Goal: Task Accomplishment & Management: Manage account settings

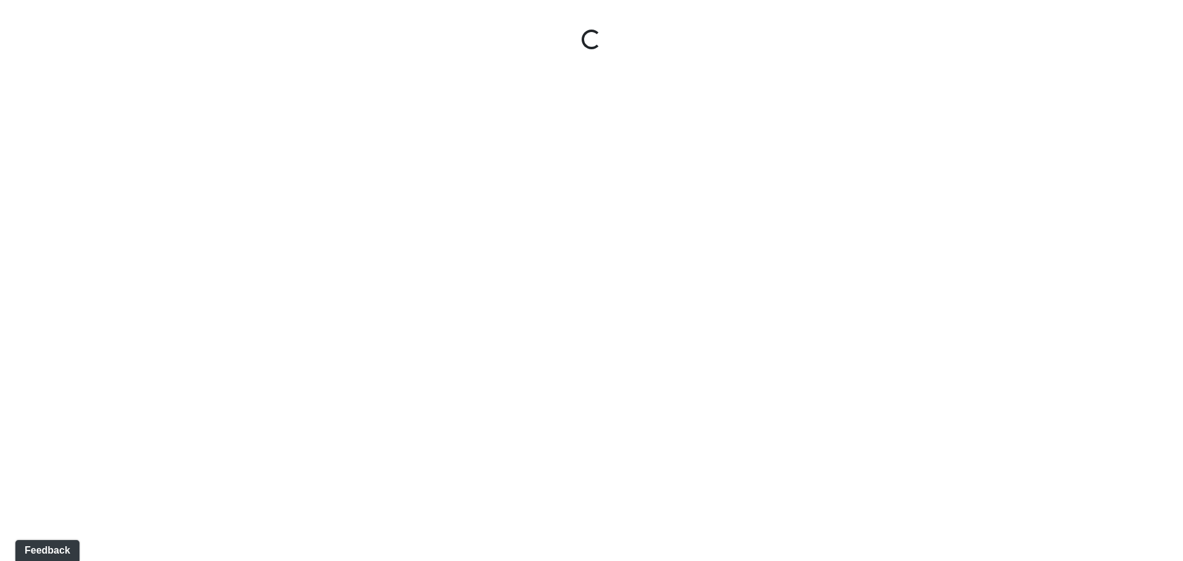
select select "tAPGZw98d5RBWYkGYxtW33"
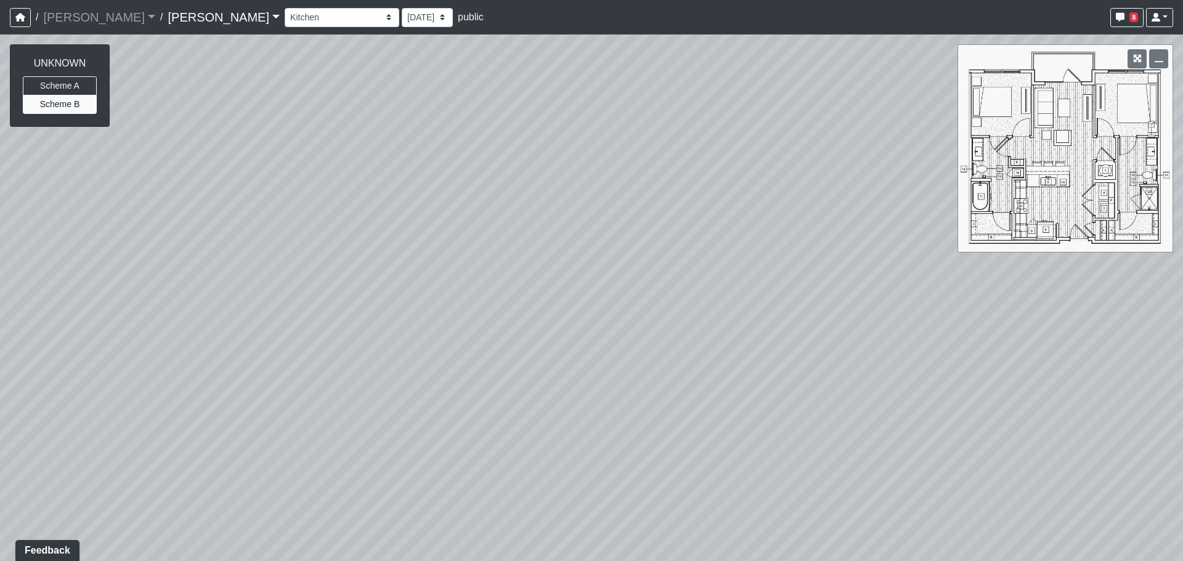
click at [176, 18] on link "Charlotte Noda" at bounding box center [224, 17] width 112 height 25
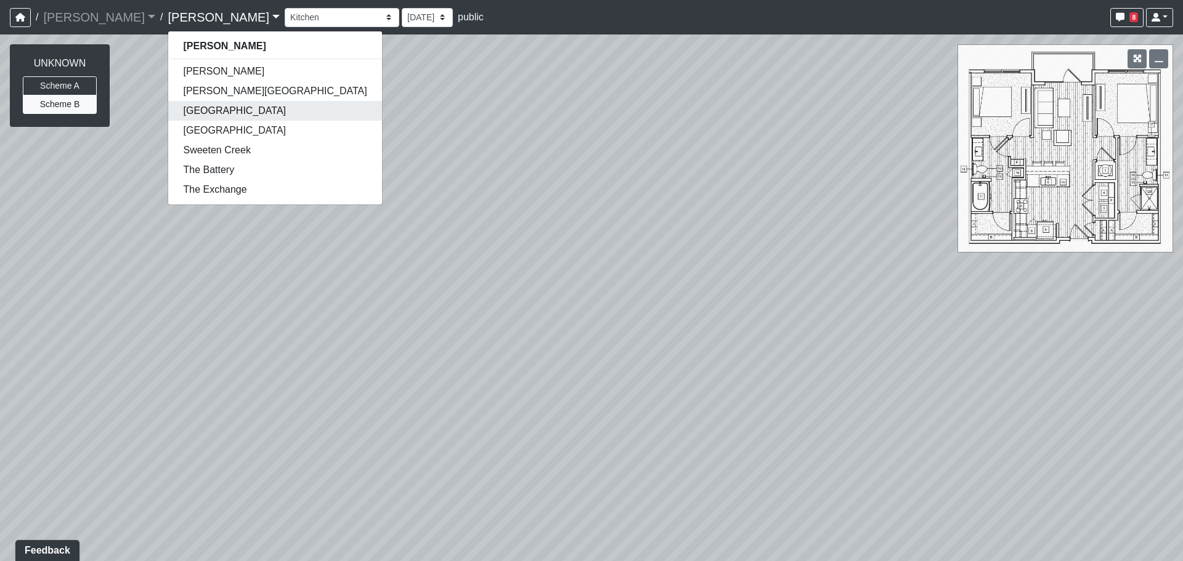
click at [168, 109] on link "Declan Research Park" at bounding box center [274, 111] width 213 height 20
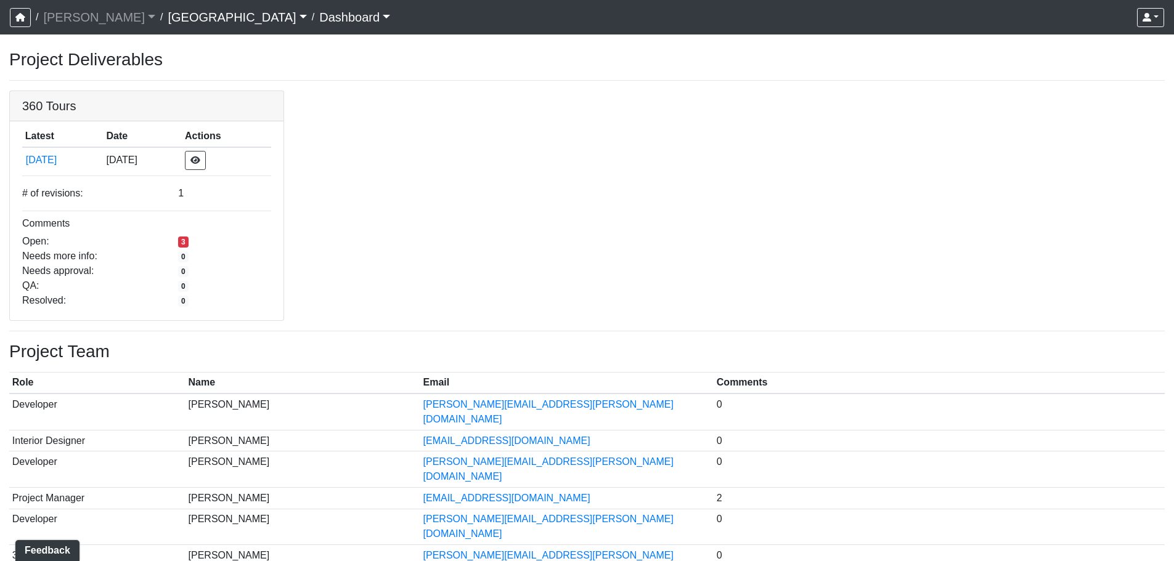
click at [177, 18] on link "Declan Research Park" at bounding box center [237, 17] width 139 height 25
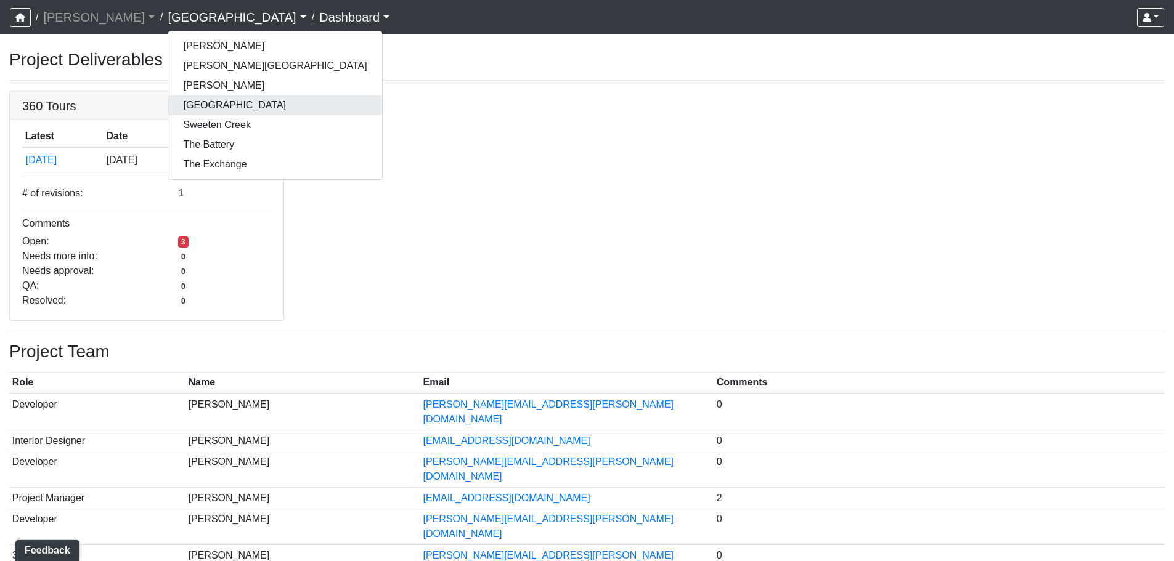
click at [176, 112] on link "Huntersville" at bounding box center [274, 106] width 213 height 20
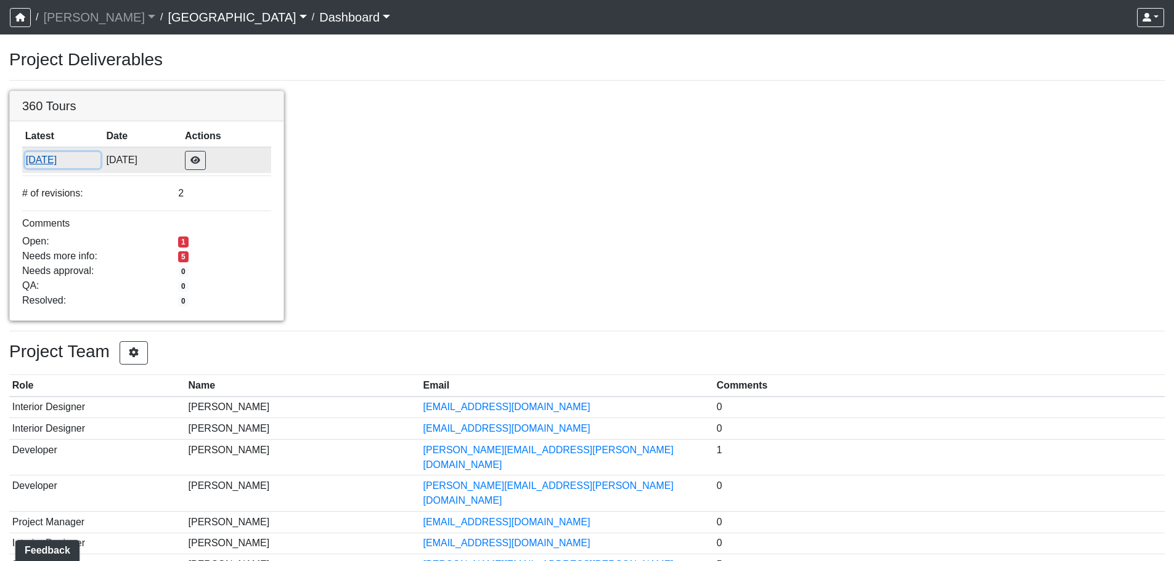
click at [67, 168] on button "10/11/2025" at bounding box center [62, 160] width 75 height 16
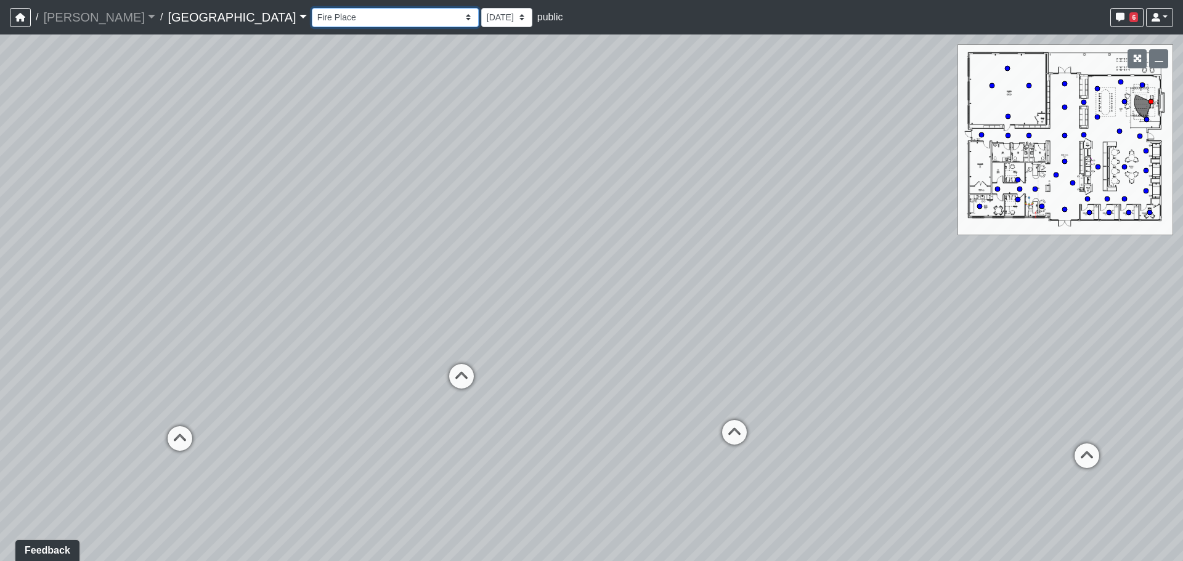
click at [312, 20] on select "Fire Place Fire Place Corner 1 Fire Place Corner 2 Hallway Lounge Mail Box 1 Ma…" at bounding box center [395, 17] width 167 height 19
click at [312, 8] on select "Fire Place Fire Place Corner 1 Fire Place Corner 2 Hallway Lounge Mail Box 1 Ma…" at bounding box center [395, 17] width 167 height 19
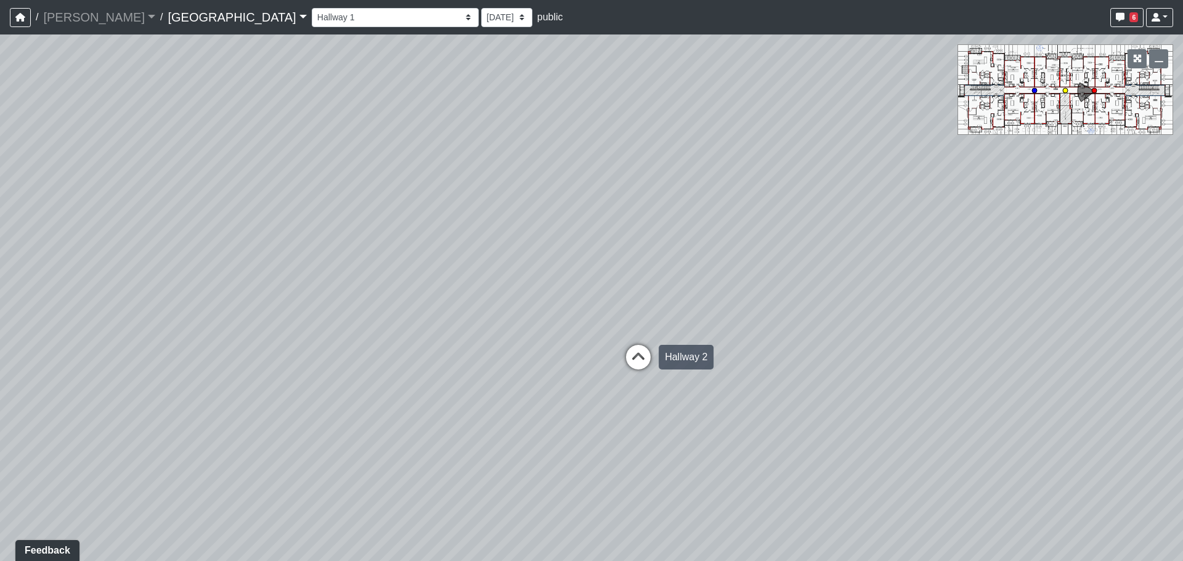
click at [634, 357] on icon at bounding box center [638, 363] width 37 height 37
click at [638, 357] on icon at bounding box center [638, 358] width 37 height 37
select select "2h9UyHCgj6NfUhbcjvFXHP"
drag, startPoint x: 741, startPoint y: 227, endPoint x: 610, endPoint y: 204, distance: 133.3
click at [610, 204] on div "Loading... North Entry Loading... Hallway Loading... Storefront Loading... Fire…" at bounding box center [591, 298] width 1183 height 527
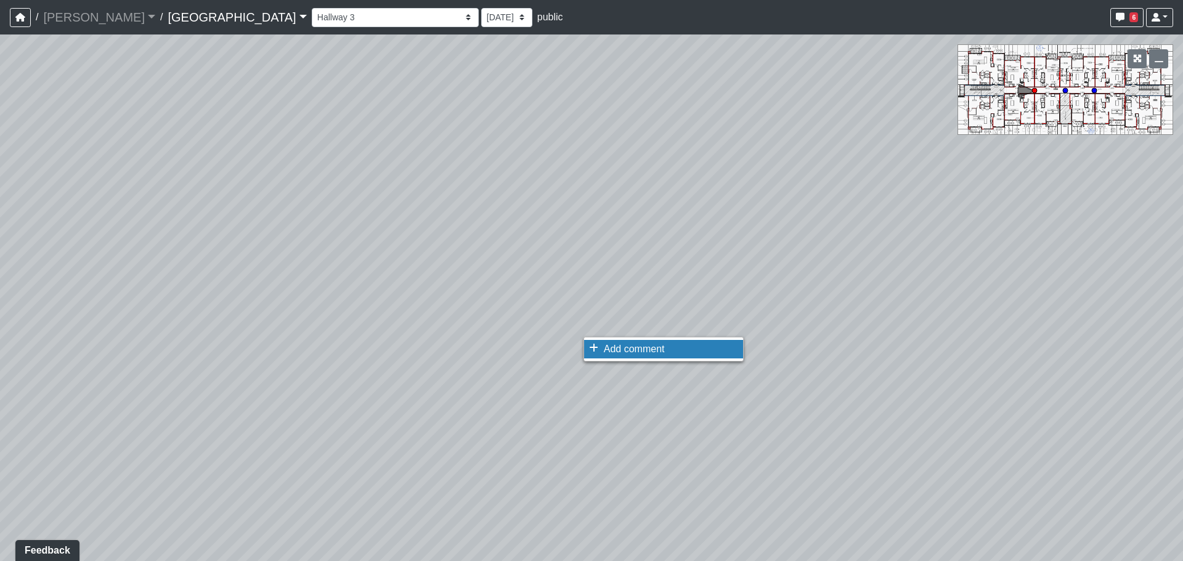
click at [597, 343] on icon at bounding box center [593, 348] width 9 height 10
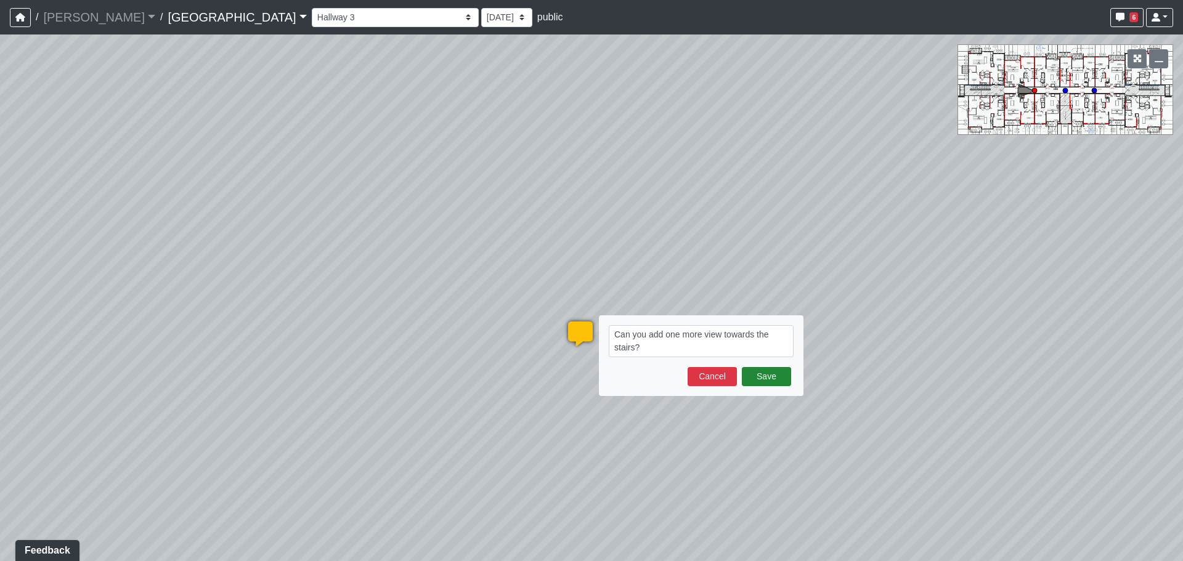
type textarea "Can you add one more view towards the stairs?"
click at [751, 370] on button "Save" at bounding box center [766, 376] width 49 height 19
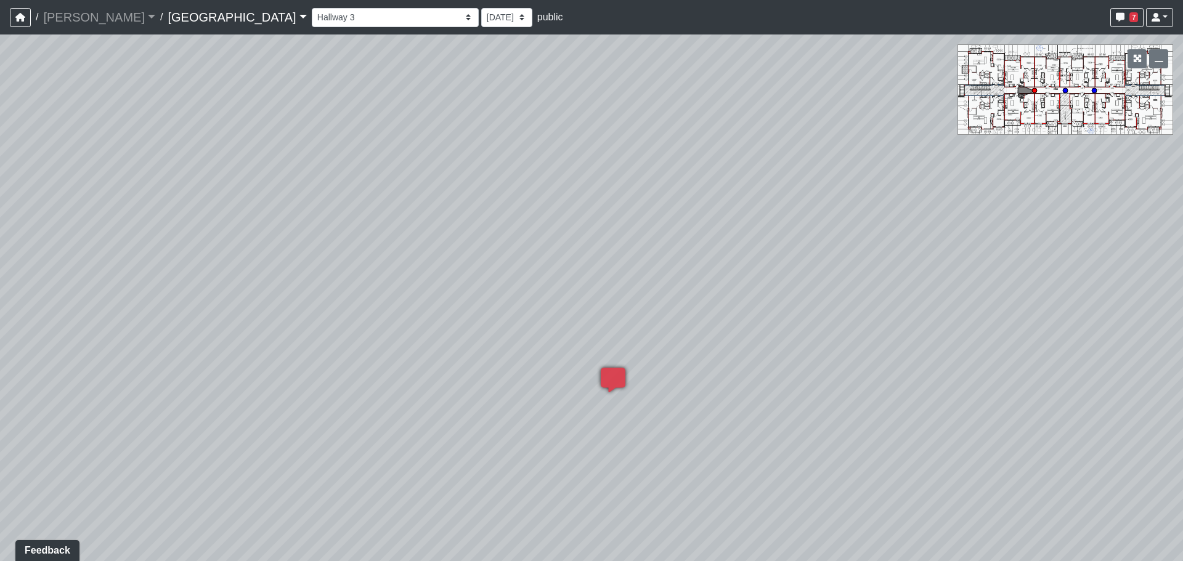
drag, startPoint x: 422, startPoint y: 373, endPoint x: 457, endPoint y: 425, distance: 62.4
click at [457, 425] on div "Loading... North Entry Loading... Hallway Loading... Storefront Loading... Fire…" at bounding box center [591, 298] width 1183 height 527
drag, startPoint x: 493, startPoint y: 356, endPoint x: 353, endPoint y: 368, distance: 140.4
click at [356, 367] on div "Loading... North Entry Loading... Hallway Loading... Storefront Loading... Fire…" at bounding box center [591, 298] width 1183 height 527
drag, startPoint x: 726, startPoint y: 170, endPoint x: 436, endPoint y: 201, distance: 291.9
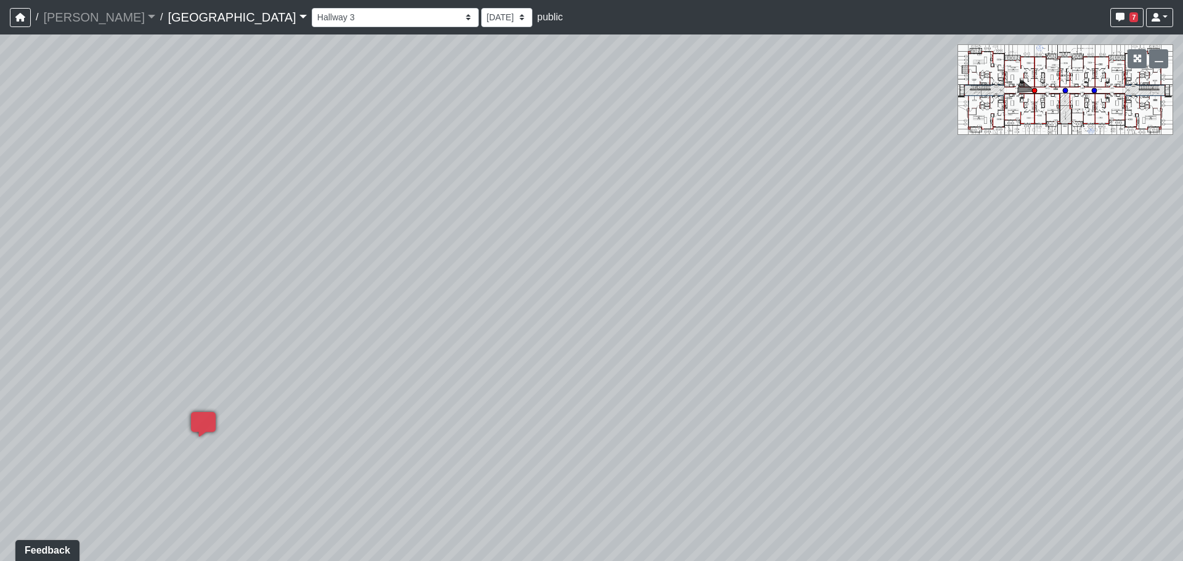
click at [436, 201] on div "Loading... North Entry Loading... Hallway Loading... Storefront Loading... Fire…" at bounding box center [591, 298] width 1183 height 527
drag, startPoint x: 131, startPoint y: 265, endPoint x: 472, endPoint y: 258, distance: 340.9
click at [468, 258] on div "Loading... North Entry Loading... Hallway Loading... Storefront Loading... Fire…" at bounding box center [591, 298] width 1183 height 527
drag, startPoint x: 830, startPoint y: 272, endPoint x: 797, endPoint y: 264, distance: 33.6
click at [707, 282] on div "Loading... North Entry Loading... Hallway Loading... Storefront Loading... Fire…" at bounding box center [591, 298] width 1183 height 527
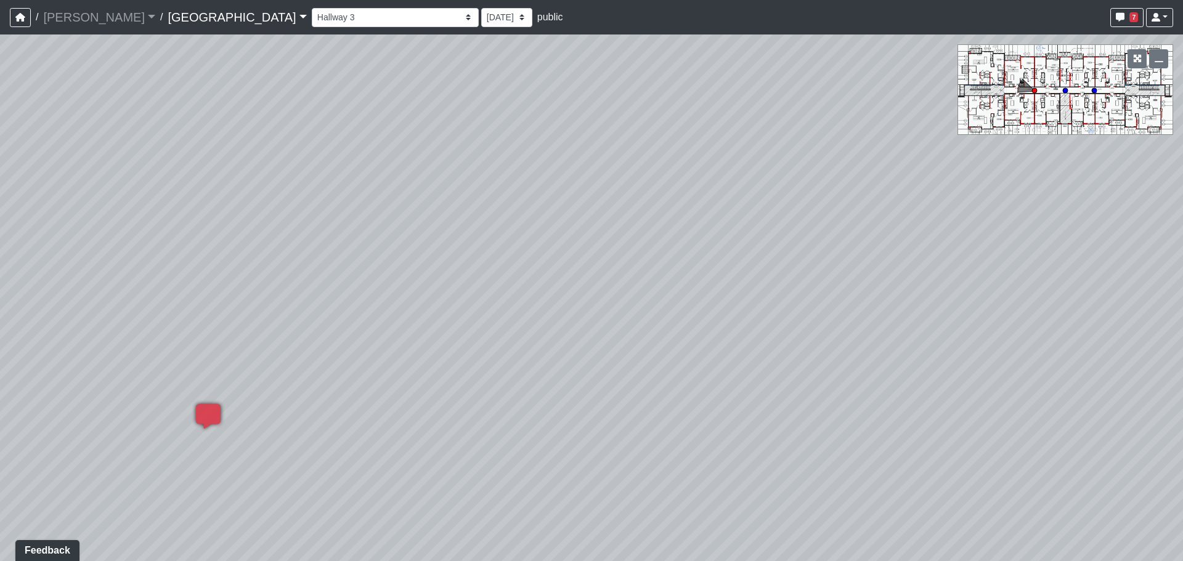
drag, startPoint x: 994, startPoint y: 239, endPoint x: 370, endPoint y: 259, distance: 624.0
click at [370, 259] on div "Loading... North Entry Loading... Hallway Loading... Storefront Loading... Fire…" at bounding box center [591, 298] width 1183 height 527
drag, startPoint x: 507, startPoint y: 250, endPoint x: 280, endPoint y: 133, distance: 255.8
click at [282, 133] on div "Loading... North Entry Loading... Hallway Loading... Storefront Loading... Fire…" at bounding box center [591, 298] width 1183 height 527
drag, startPoint x: 737, startPoint y: 446, endPoint x: 185, endPoint y: 192, distance: 607.8
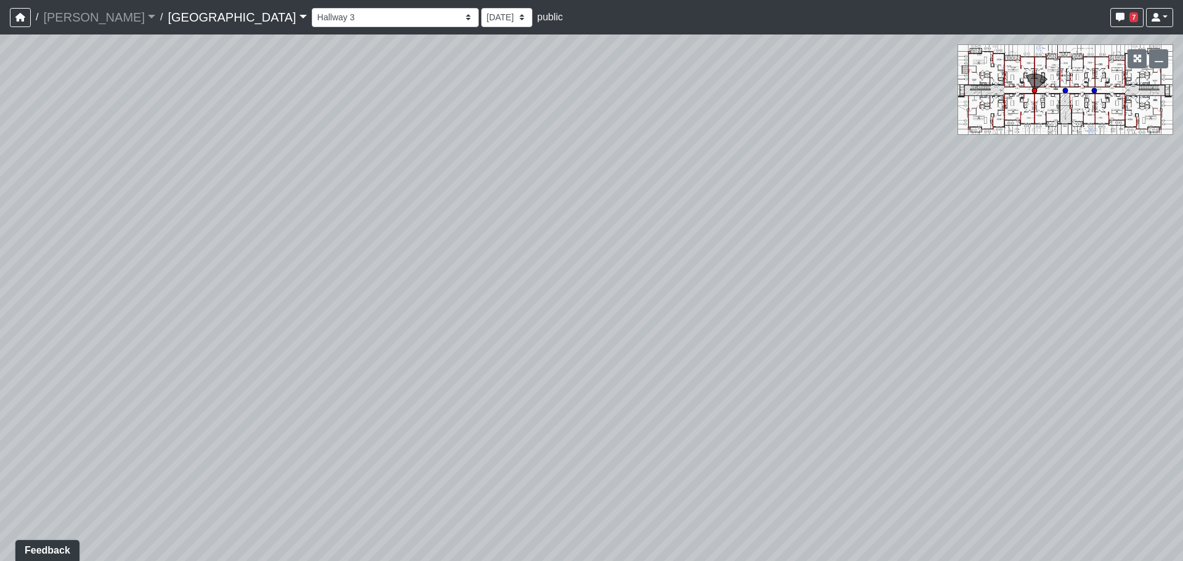
click at [47, 145] on div "Loading... North Entry Loading... Hallway Loading... Storefront Loading... Fire…" at bounding box center [591, 298] width 1183 height 527
drag, startPoint x: 484, startPoint y: 339, endPoint x: 0, endPoint y: 315, distance: 484.4
click at [0, 315] on div "Loading... North Entry Loading... Hallway Loading... Storefront Loading... Fire…" at bounding box center [591, 298] width 1183 height 527
drag, startPoint x: 734, startPoint y: 356, endPoint x: 550, endPoint y: 467, distance: 214.9
click at [550, 467] on div "Loading... North Entry Loading... Hallway Loading... Storefront Loading... Fire…" at bounding box center [591, 298] width 1183 height 527
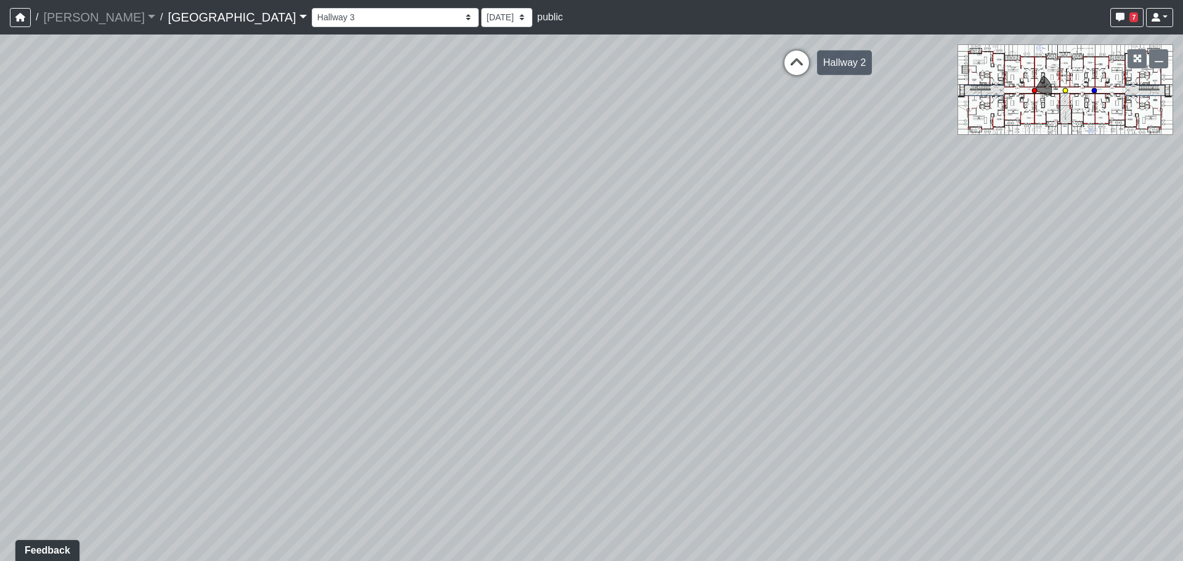
click at [788, 71] on icon at bounding box center [796, 69] width 37 height 37
select select "aU7pbcrEAGukB9rsDnnR9e"
drag, startPoint x: 695, startPoint y: 210, endPoint x: 611, endPoint y: 332, distance: 148.9
click at [545, 288] on div "Loading... North Entry Loading... Hallway Loading... Storefront Loading... Fire…" at bounding box center [591, 298] width 1183 height 527
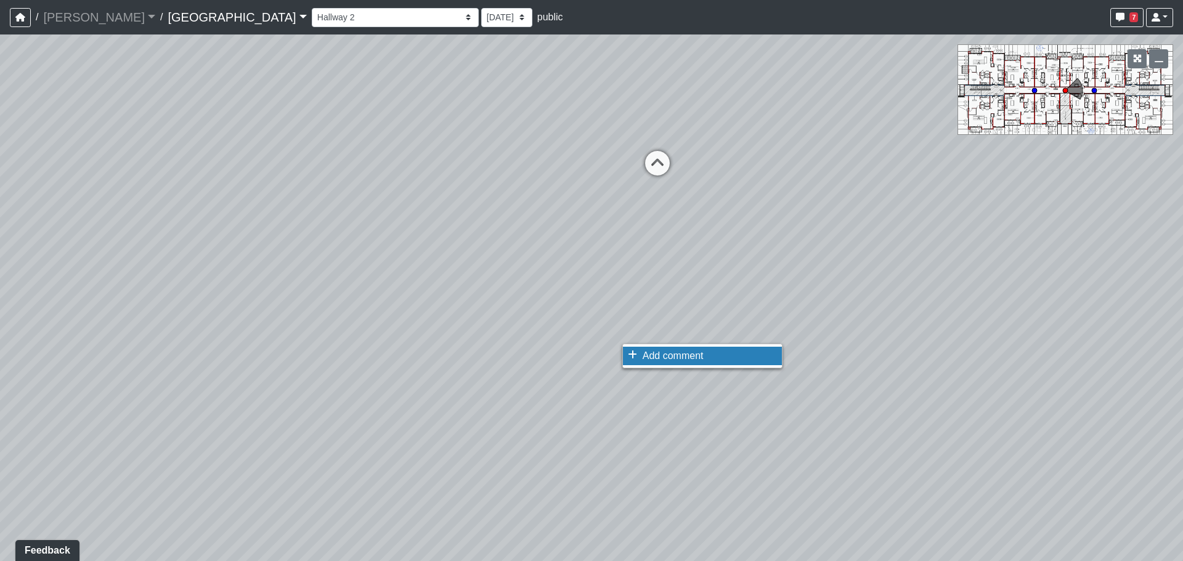
click at [630, 351] on icon at bounding box center [632, 355] width 9 height 10
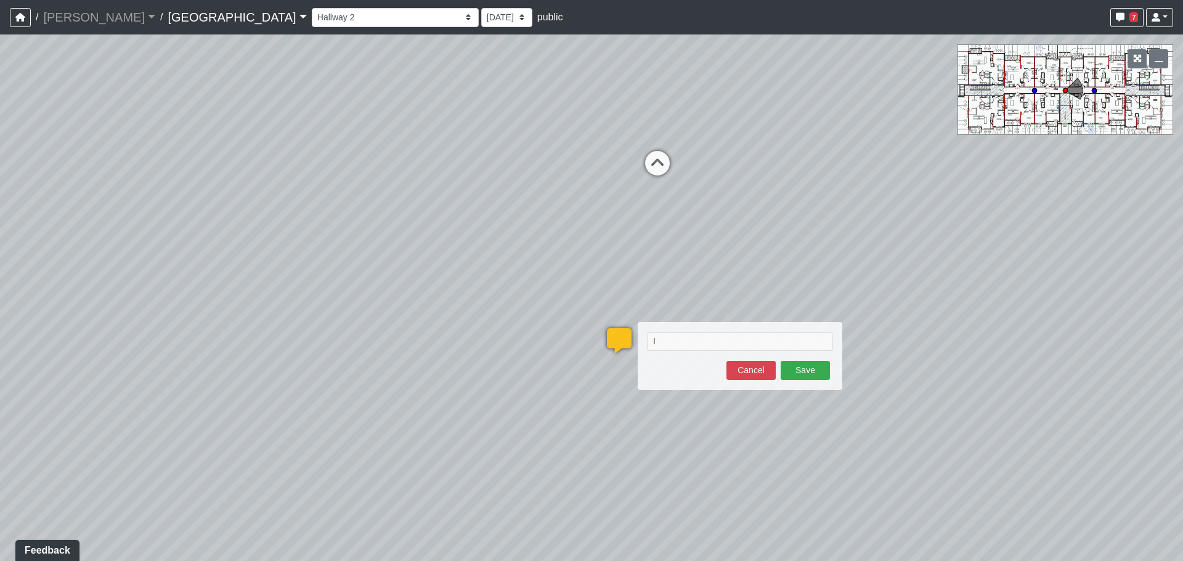
type textarea "I"
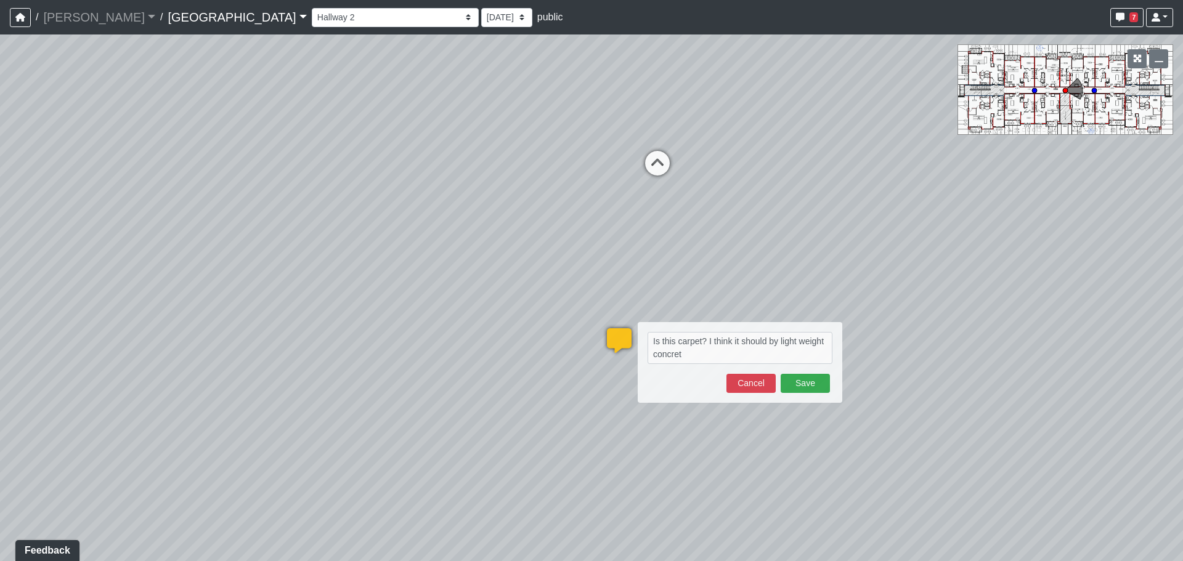
type textarea "Is this carpet? I think it should by light weight concrete"
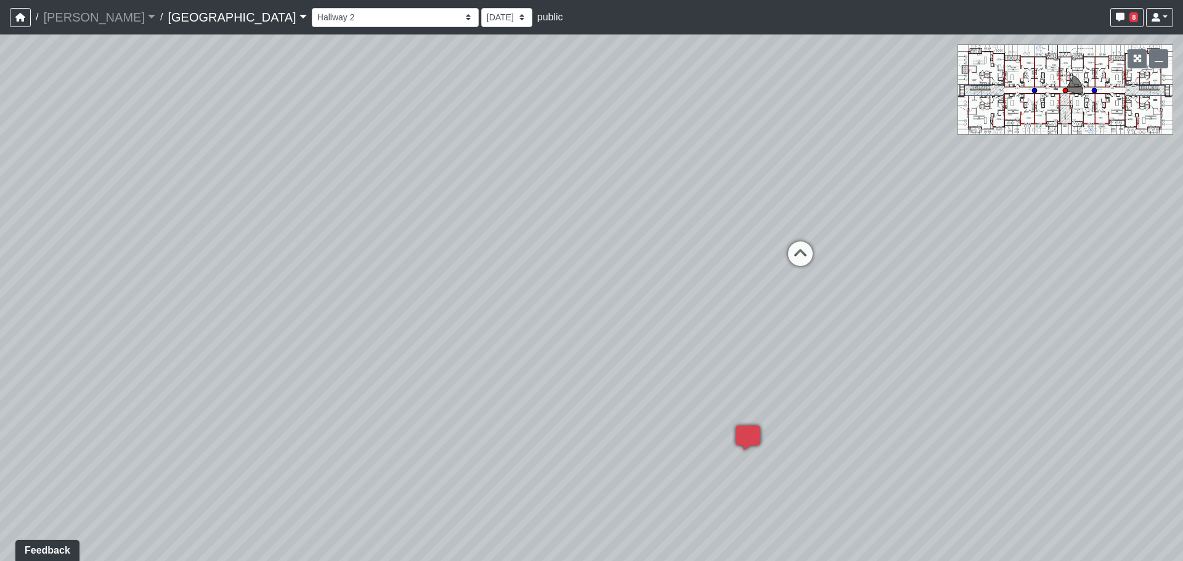
drag, startPoint x: 589, startPoint y: 268, endPoint x: 793, endPoint y: 320, distance: 210.0
click at [773, 357] on div "Loading... North Entry Loading... Hallway Loading... Storefront Loading... Fire…" at bounding box center [591, 298] width 1183 height 527
click at [808, 280] on div "Loading... North Entry Loading... Hallway Loading... Storefront Loading... Fire…" at bounding box center [591, 298] width 1183 height 527
click at [791, 263] on icon at bounding box center [799, 260] width 37 height 37
select select "j2SiKtH6NPKkBLWnDTsHwY"
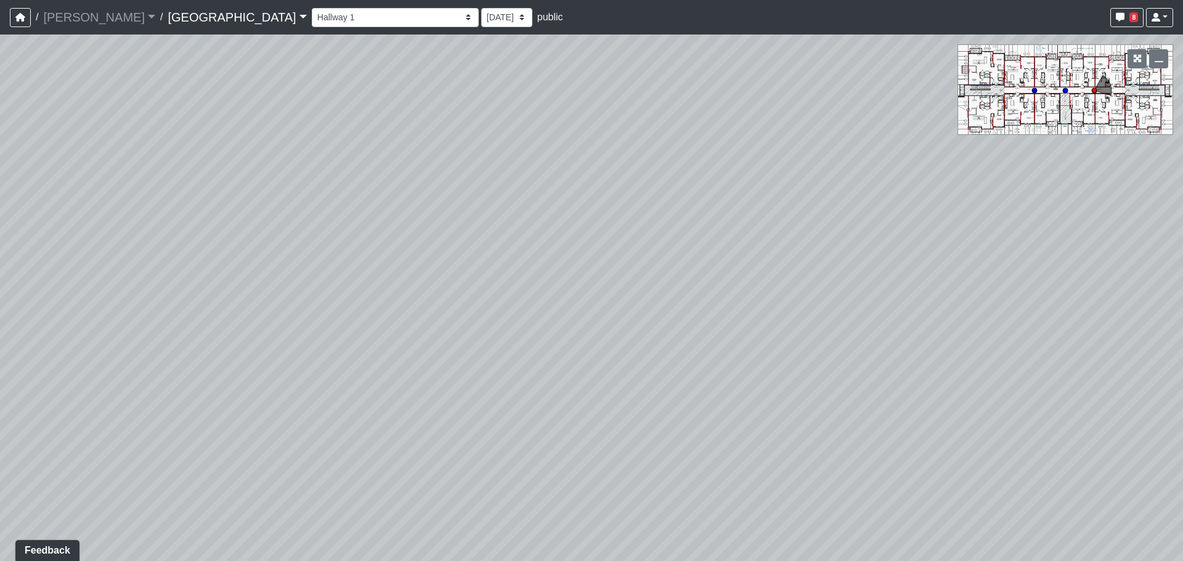
drag, startPoint x: 871, startPoint y: 363, endPoint x: 258, endPoint y: 475, distance: 624.0
click at [258, 475] on div "Loading... North Entry Loading... Hallway Loading... Storefront Loading... Fire…" at bounding box center [591, 298] width 1183 height 527
drag, startPoint x: 837, startPoint y: 393, endPoint x: 4, endPoint y: 385, distance: 832.7
click at [0, 383] on div "Loading... North Entry Loading... Hallway Loading... Storefront Loading... Fire…" at bounding box center [591, 298] width 1183 height 527
drag, startPoint x: 699, startPoint y: 373, endPoint x: 329, endPoint y: 392, distance: 370.3
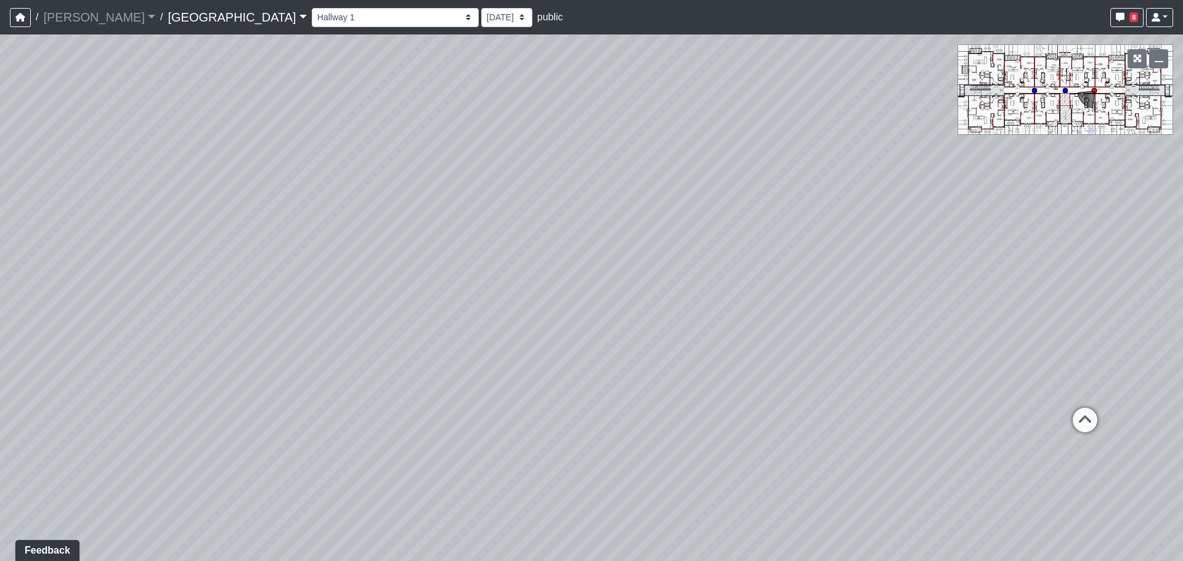
click at [329, 392] on div "Loading... North Entry Loading... Hallway Loading... Storefront Loading... Fire…" at bounding box center [591, 298] width 1183 height 527
drag, startPoint x: 807, startPoint y: 373, endPoint x: 675, endPoint y: 373, distance: 132.5
click at [675, 373] on div "Loading... North Entry Loading... Hallway Loading... Storefront Loading... Fire…" at bounding box center [591, 298] width 1183 height 527
click at [1148, 21] on link at bounding box center [1159, 17] width 27 height 19
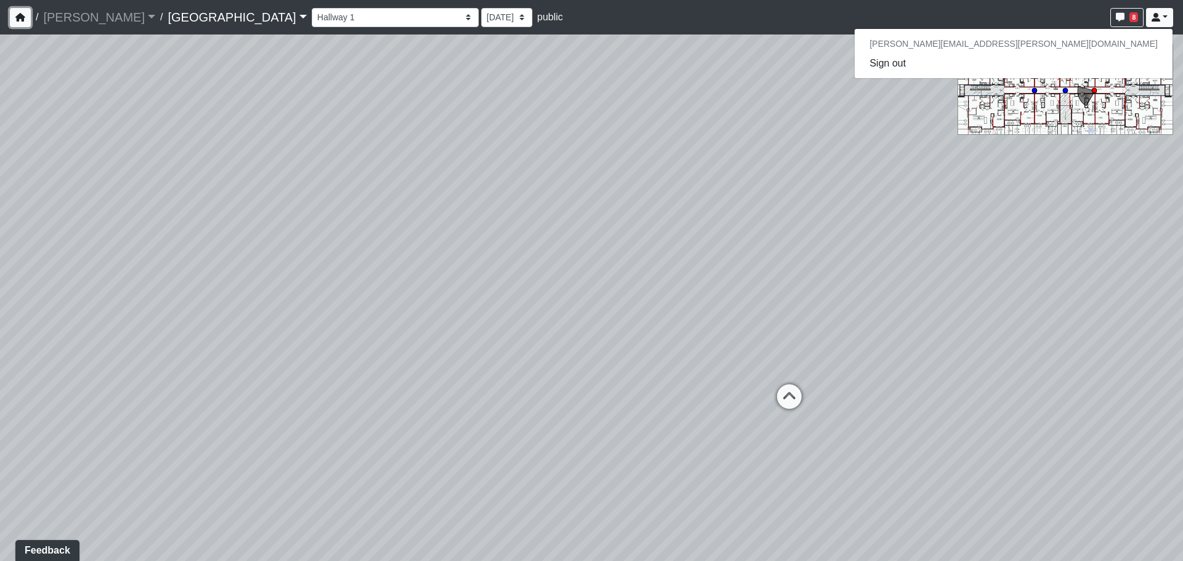
click at [10, 23] on button "button" at bounding box center [20, 17] width 21 height 19
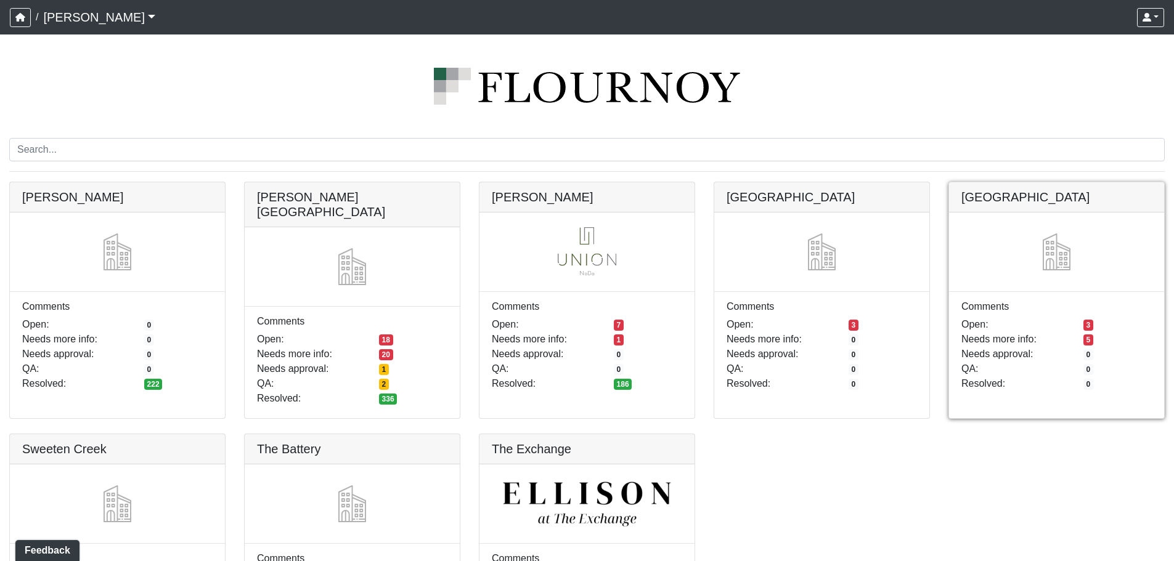
click at [977, 182] on link at bounding box center [1056, 182] width 215 height 0
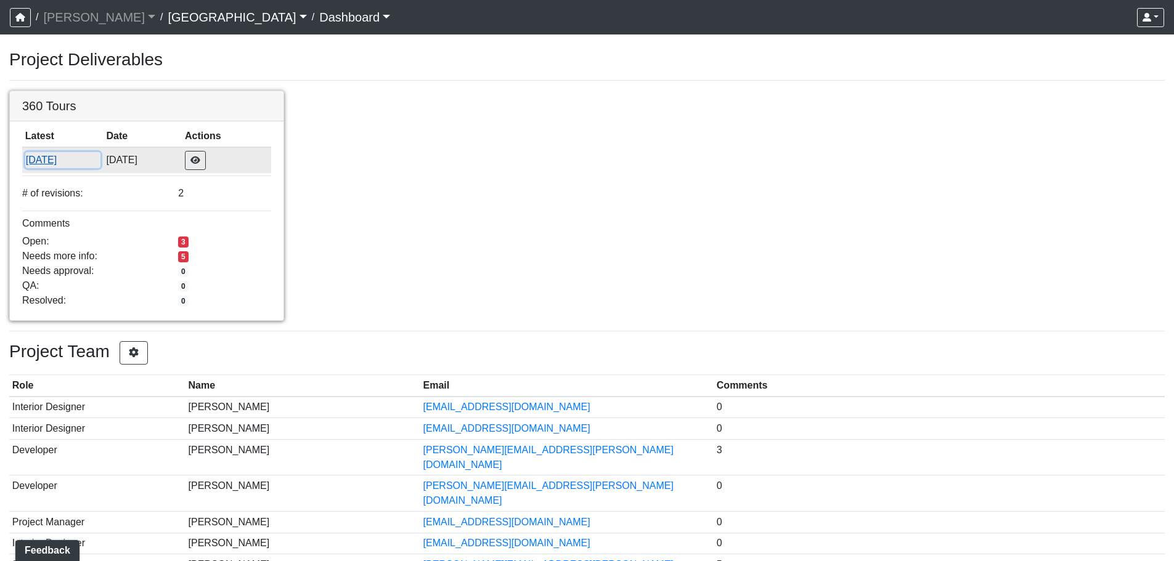
click at [34, 152] on button "[DATE]" at bounding box center [62, 160] width 75 height 16
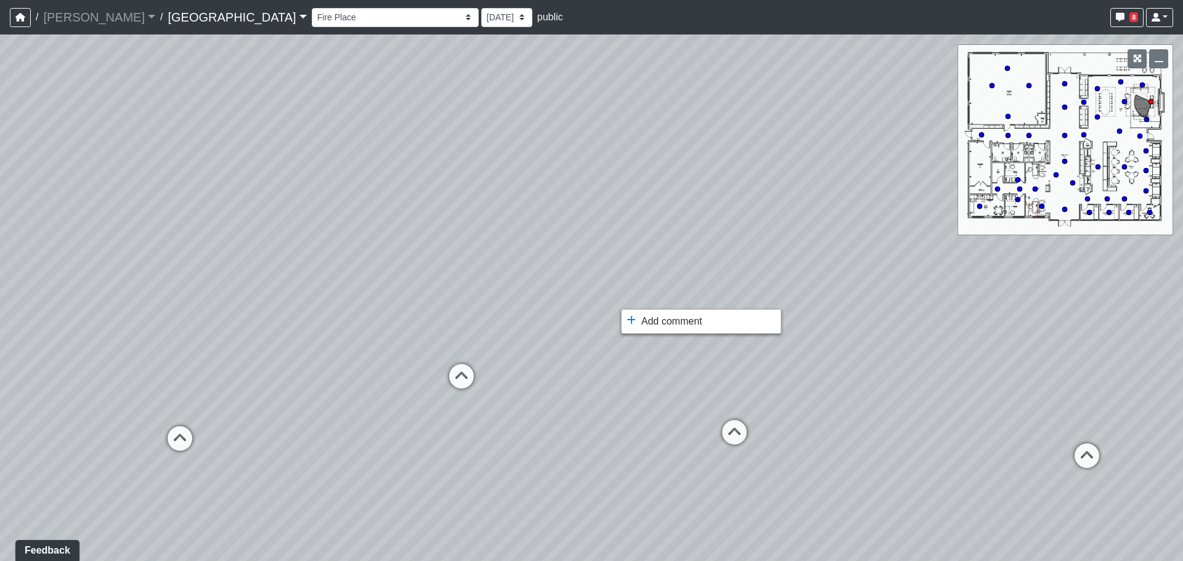
click at [622, 258] on div at bounding box center [591, 280] width 1183 height 561
drag, startPoint x: 600, startPoint y: 274, endPoint x: 590, endPoint y: 274, distance: 9.9
click at [590, 274] on div "Loading... North Entry Loading... Hallway Loading... Storefront Loading... Fire…" at bounding box center [591, 298] width 1183 height 527
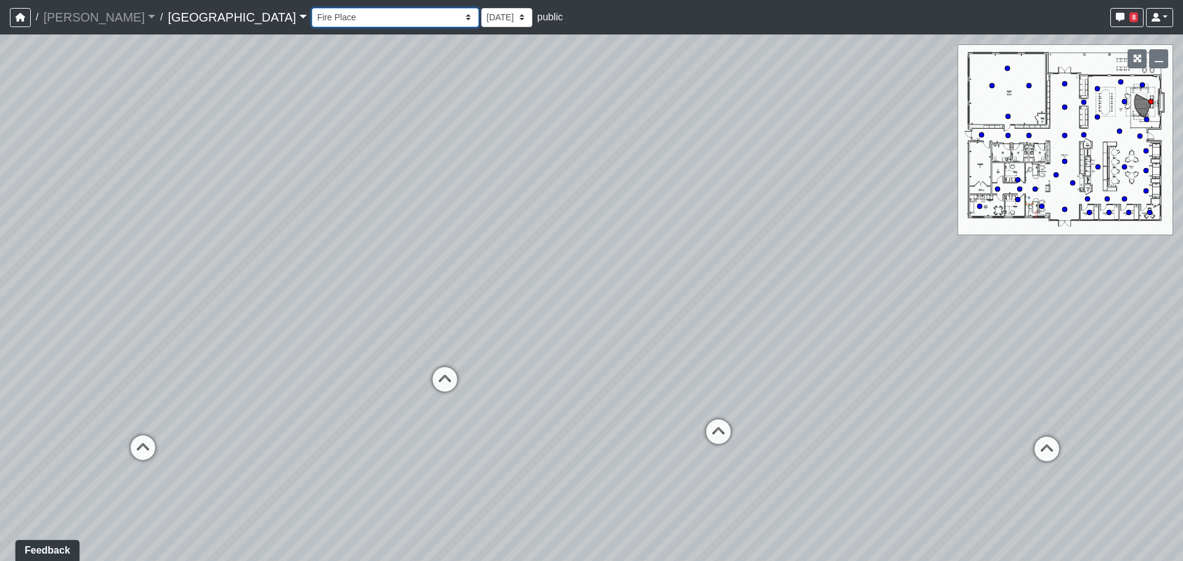
click at [312, 22] on select "Fire Place Fire Place Corner 1 Fire Place Corner 2 Hallway Lounge Mail Box 1 Ma…" at bounding box center [395, 17] width 167 height 19
click at [312, 8] on select "Fire Place Fire Place Corner 1 Fire Place Corner 2 Hallway Lounge Mail Box 1 Ma…" at bounding box center [395, 17] width 167 height 19
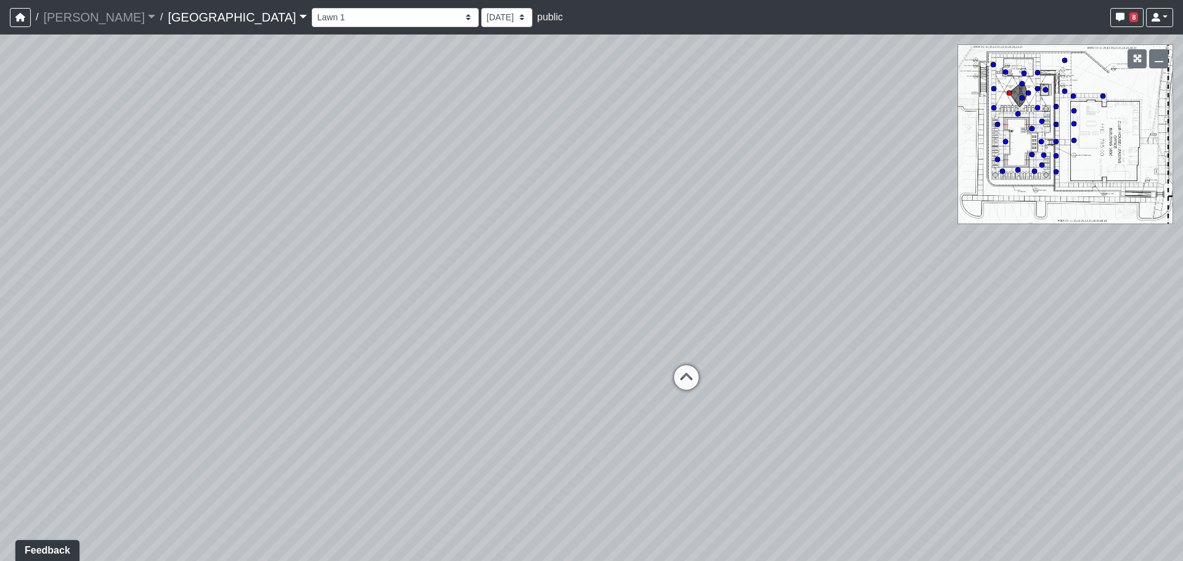
drag, startPoint x: 513, startPoint y: 414, endPoint x: 157, endPoint y: 356, distance: 360.4
click at [157, 356] on div "Loading... North Entry Loading... Hallway Loading... Storefront Loading... Fire…" at bounding box center [591, 298] width 1183 height 527
drag, startPoint x: 587, startPoint y: 444, endPoint x: 828, endPoint y: 400, distance: 245.6
click at [830, 400] on div "Loading... North Entry Loading... Hallway Loading... Storefront Loading... Fire…" at bounding box center [591, 298] width 1183 height 527
drag, startPoint x: 511, startPoint y: 296, endPoint x: 523, endPoint y: 303, distance: 14.1
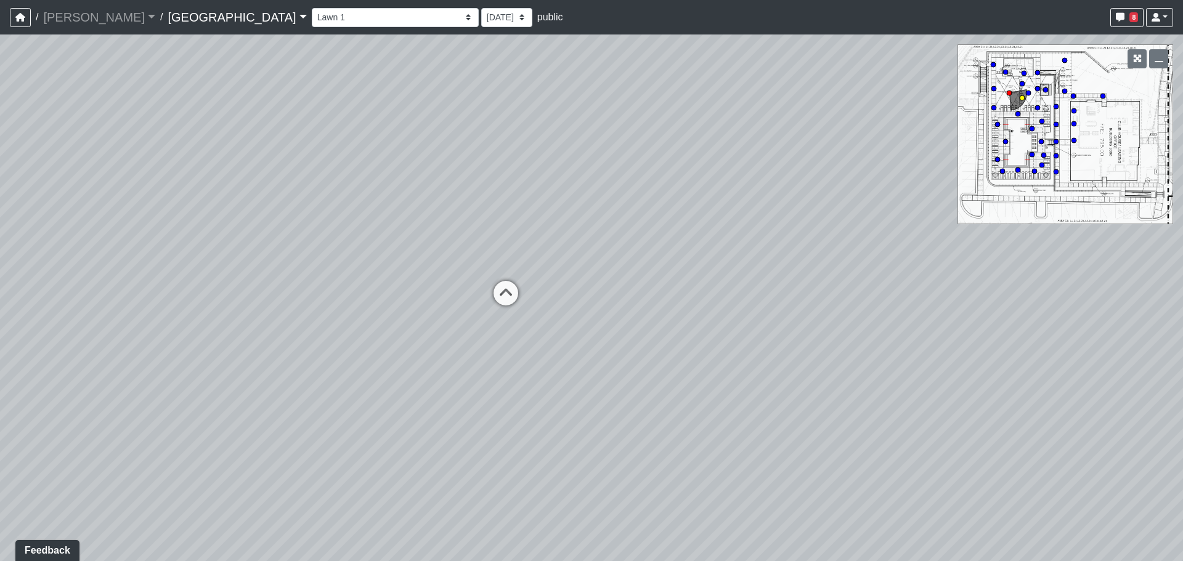
click at [512, 296] on icon at bounding box center [505, 299] width 37 height 37
drag, startPoint x: 249, startPoint y: 381, endPoint x: 333, endPoint y: 375, distance: 84.7
click at [245, 377] on div "Loading... North Entry Loading... Hallway Loading... Storefront Loading... Fire…" at bounding box center [591, 298] width 1183 height 527
click at [654, 327] on icon at bounding box center [660, 326] width 37 height 37
select select "38Eh1Cv6YfaJPtYgmCQEx5"
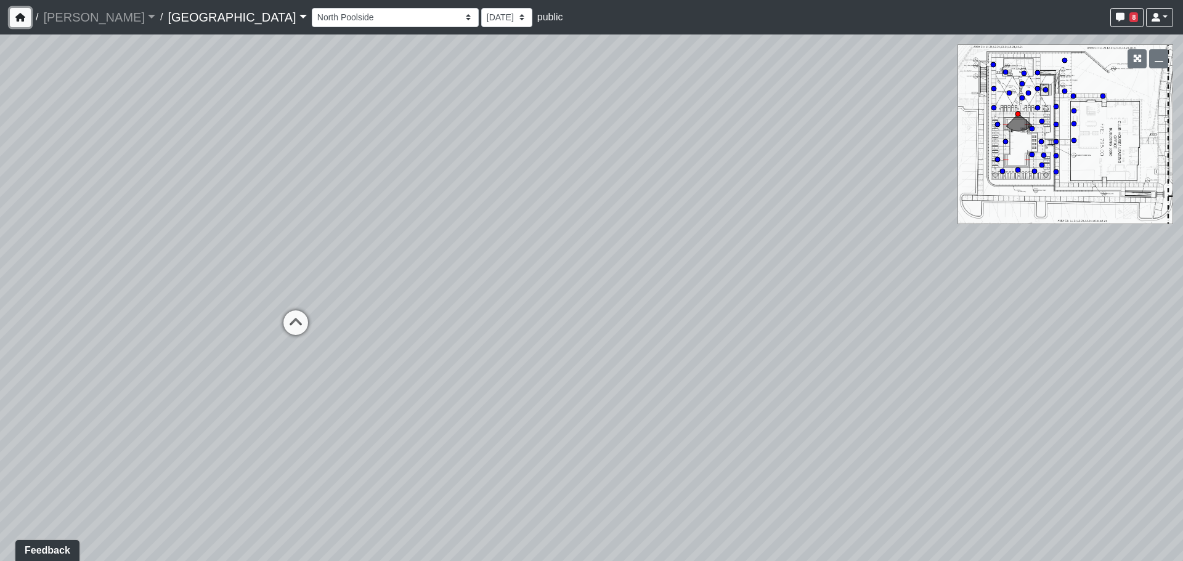
click at [28, 18] on button "button" at bounding box center [20, 17] width 21 height 19
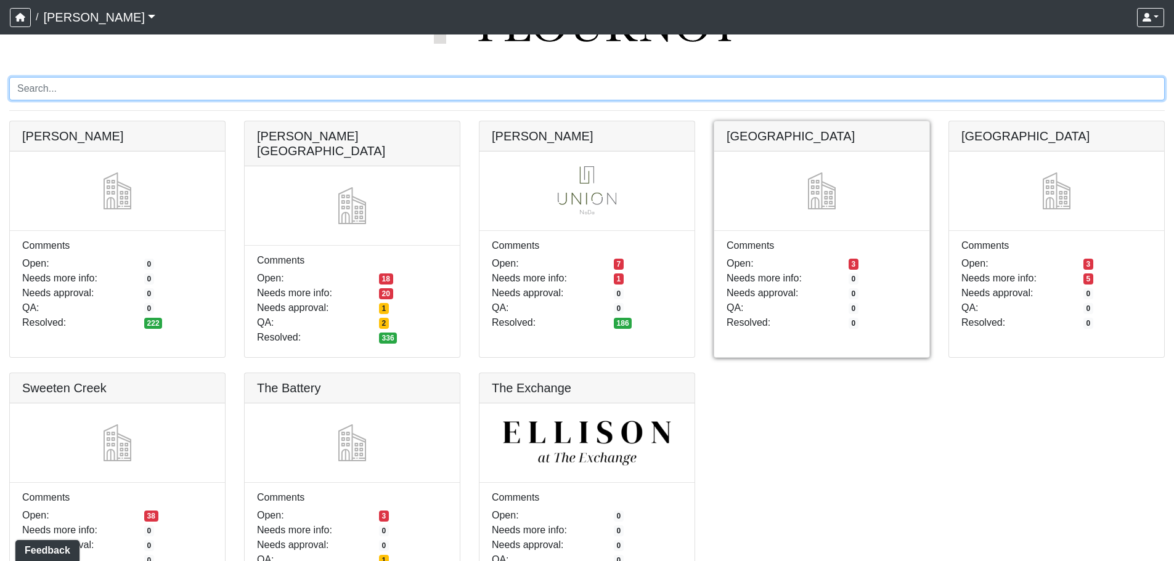
scroll to position [62, 0]
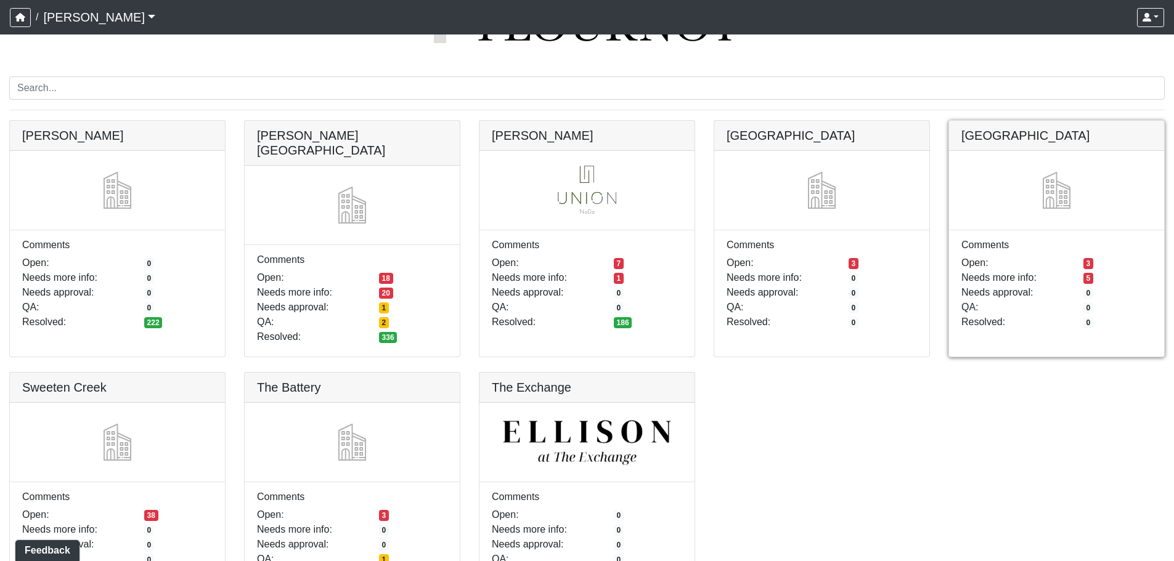
click at [982, 121] on link at bounding box center [1056, 121] width 215 height 0
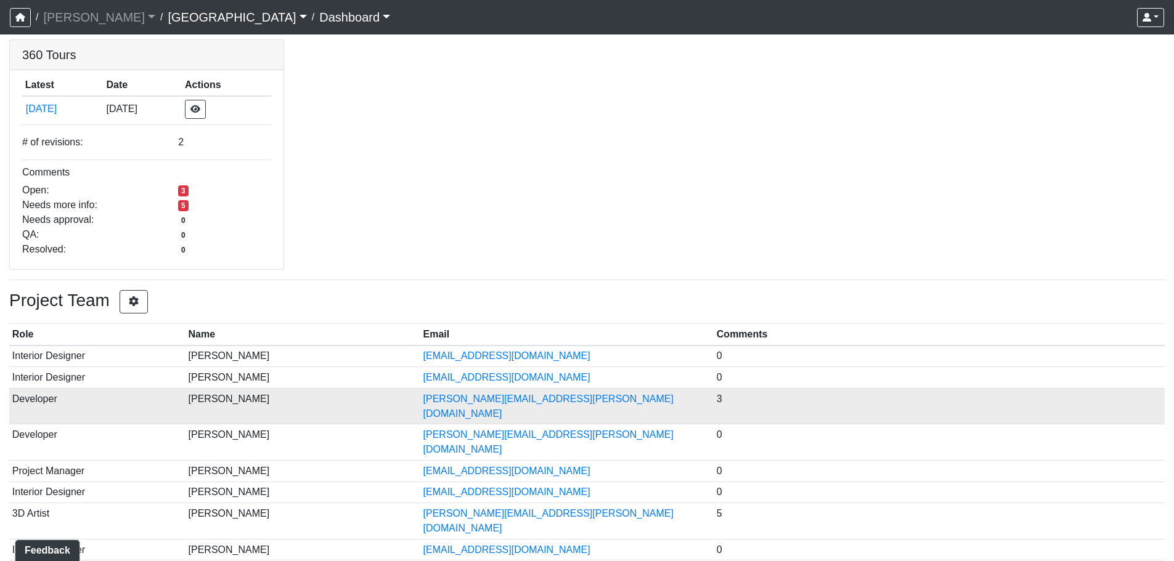
scroll to position [89, 0]
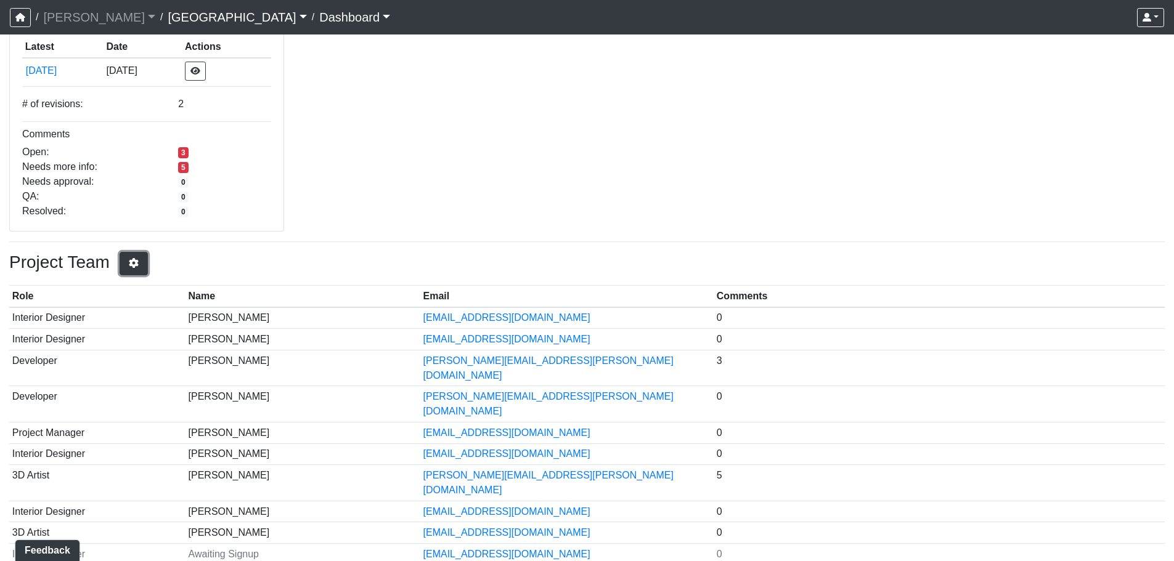
click at [142, 272] on button "button" at bounding box center [134, 263] width 28 height 23
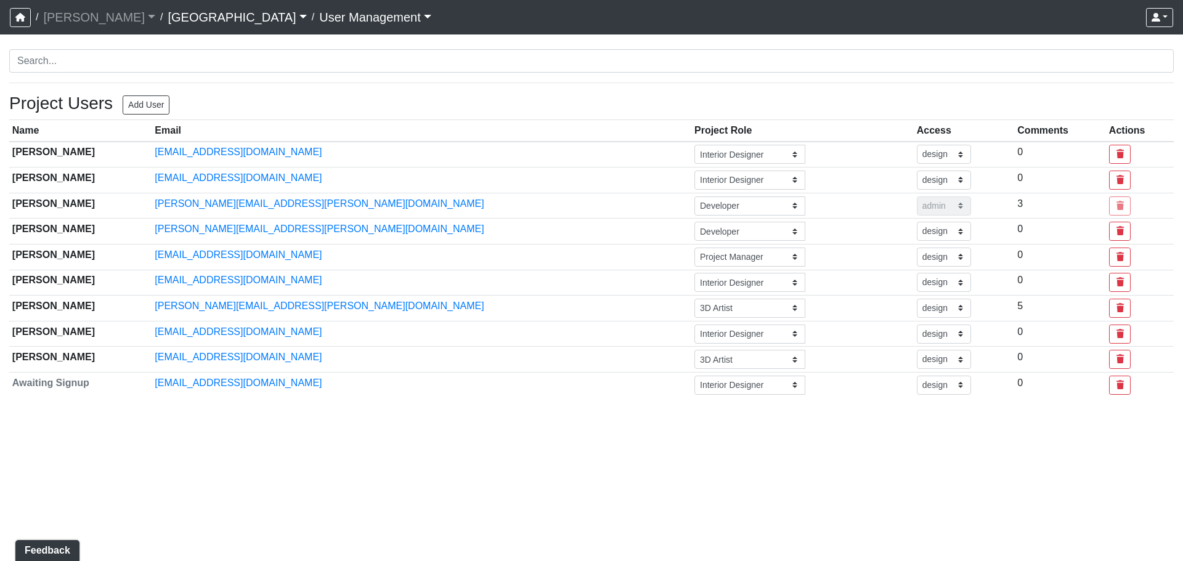
click at [157, 95] on div "Project Users Add User" at bounding box center [89, 106] width 160 height 27
click at [155, 98] on button "Add User" at bounding box center [146, 105] width 47 height 19
select select "basic"
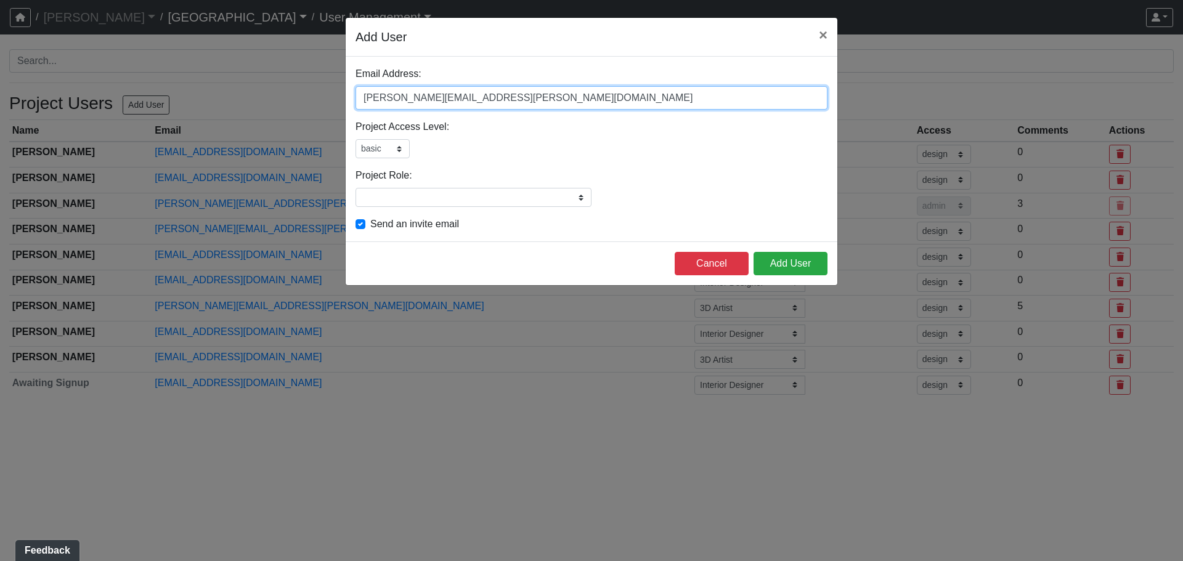
click at [465, 97] on input "[PERSON_NAME][EMAIL_ADDRESS][PERSON_NAME][DOMAIN_NAME]" at bounding box center [592, 97] width 472 height 23
click at [428, 69] on div "Email Address: jay.schaeffer@flournoydev.com Please add a user email" at bounding box center [592, 88] width 472 height 43
click at [423, 102] on input "[PERSON_NAME][EMAIL_ADDRESS][PERSON_NAME][DOMAIN_NAME]" at bounding box center [592, 97] width 472 height 23
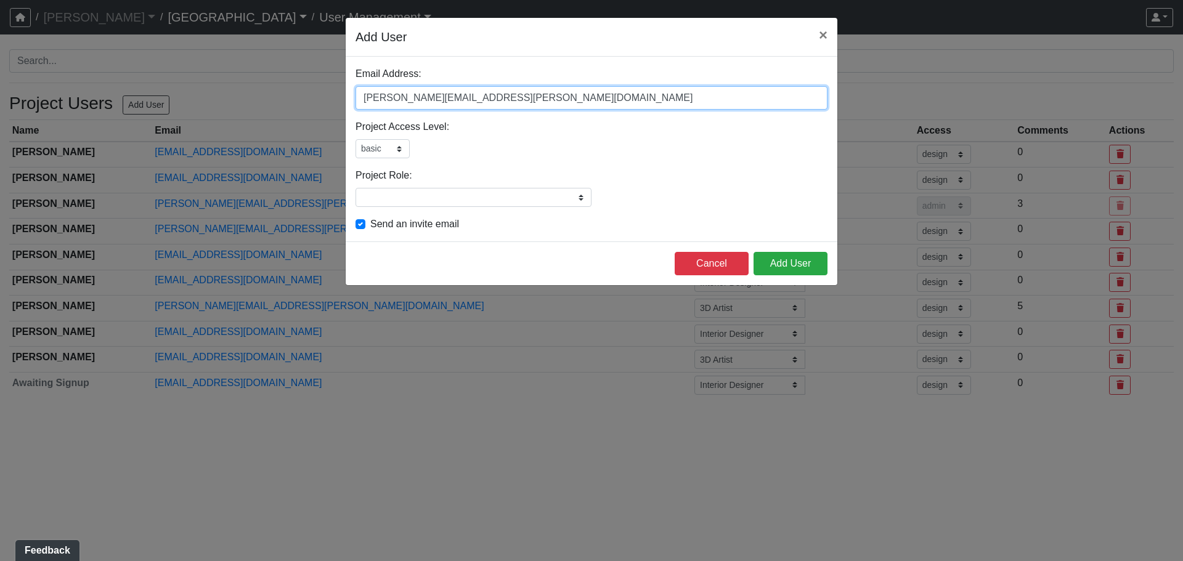
click at [423, 102] on input "[PERSON_NAME][EMAIL_ADDRESS][PERSON_NAME][DOMAIN_NAME]" at bounding box center [592, 97] width 472 height 23
paste input "tadams@bcstudio"
type input "tadams@bcstudio.com"
click at [446, 67] on div "Email Address: tadams@bcstudio.com Please add a user email" at bounding box center [592, 88] width 472 height 43
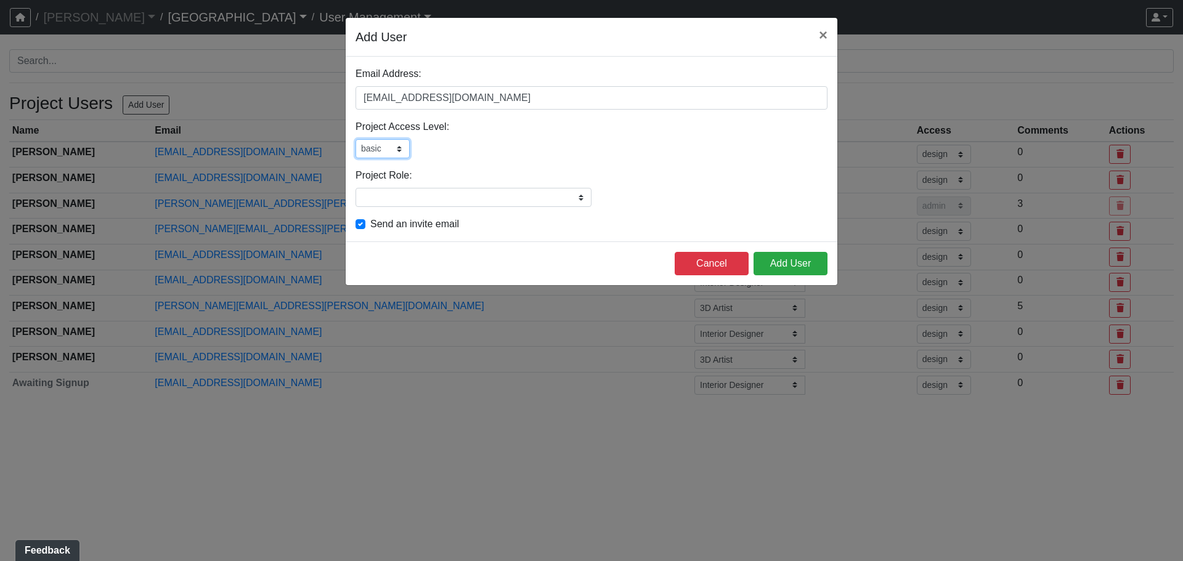
click at [385, 157] on select "admin design basic external public" at bounding box center [383, 148] width 54 height 19
select select "design"
click at [356, 139] on select "admin design basic external public" at bounding box center [383, 148] width 54 height 19
click at [445, 206] on input "Project Role:" at bounding box center [474, 197] width 236 height 19
type input "Landscape Architect"
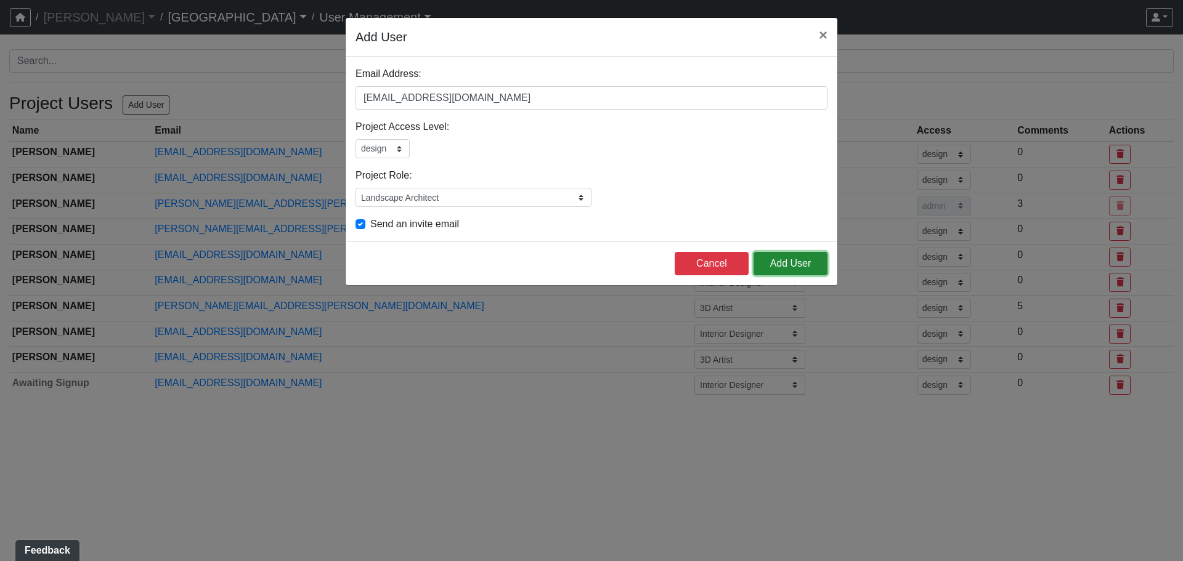
click at [804, 270] on button "Add User" at bounding box center [791, 263] width 74 height 23
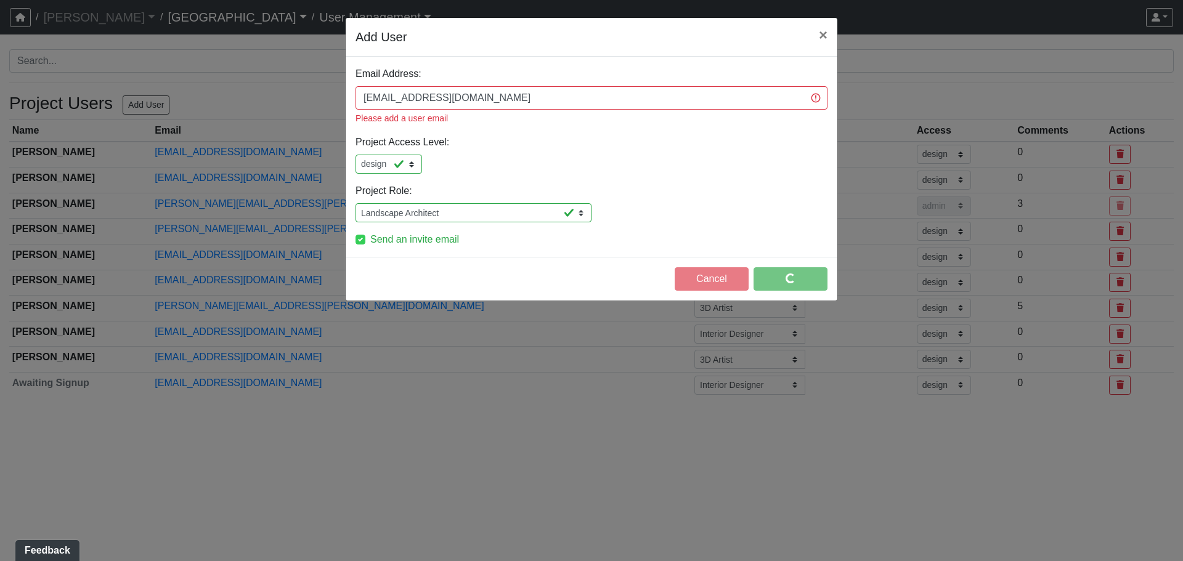
select select "design"
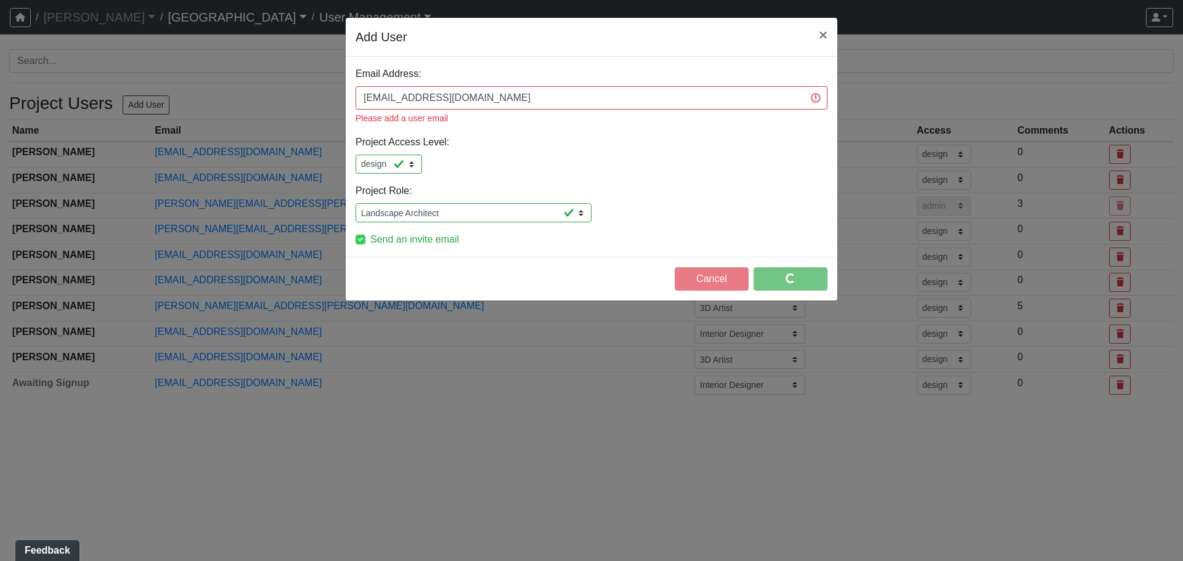
select select "design"
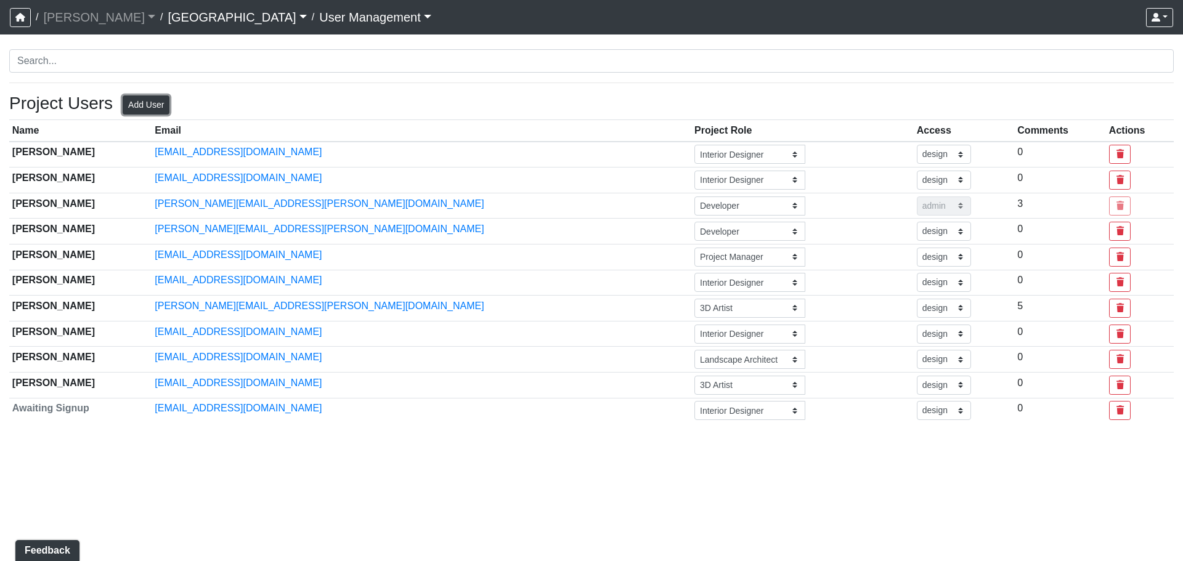
click at [131, 106] on button "Add User" at bounding box center [146, 105] width 47 height 19
select select "basic"
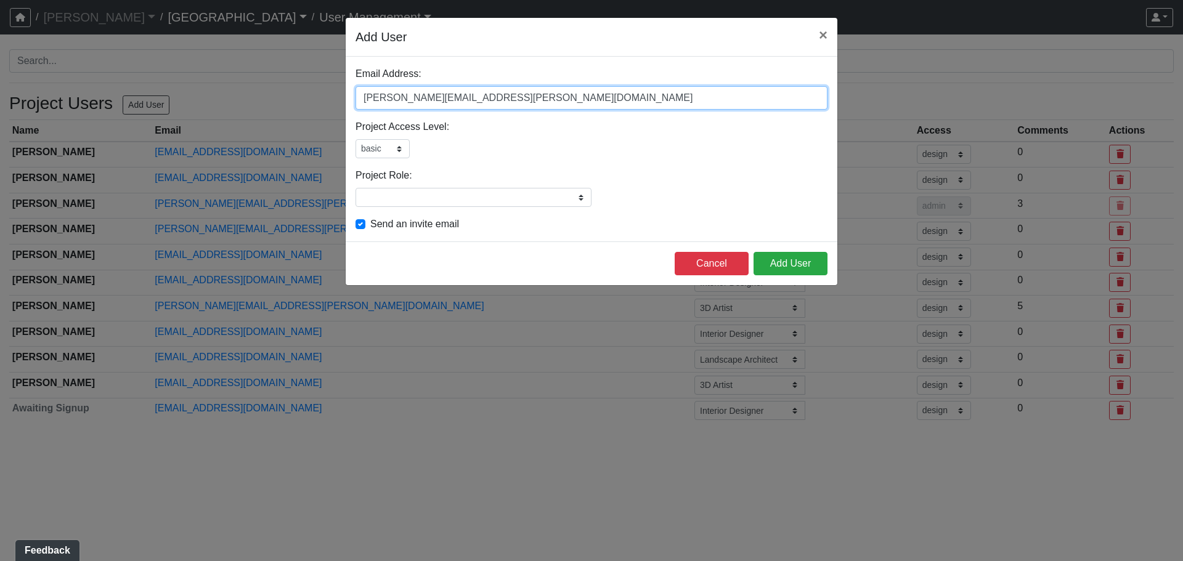
click at [428, 100] on input "[PERSON_NAME][EMAIL_ADDRESS][PERSON_NAME][DOMAIN_NAME]" at bounding box center [592, 97] width 472 height 23
click at [427, 99] on input "[PERSON_NAME][EMAIL_ADDRESS][PERSON_NAME][DOMAIN_NAME]" at bounding box center [592, 97] width 472 height 23
paste input "tmarinos@bcstudio"
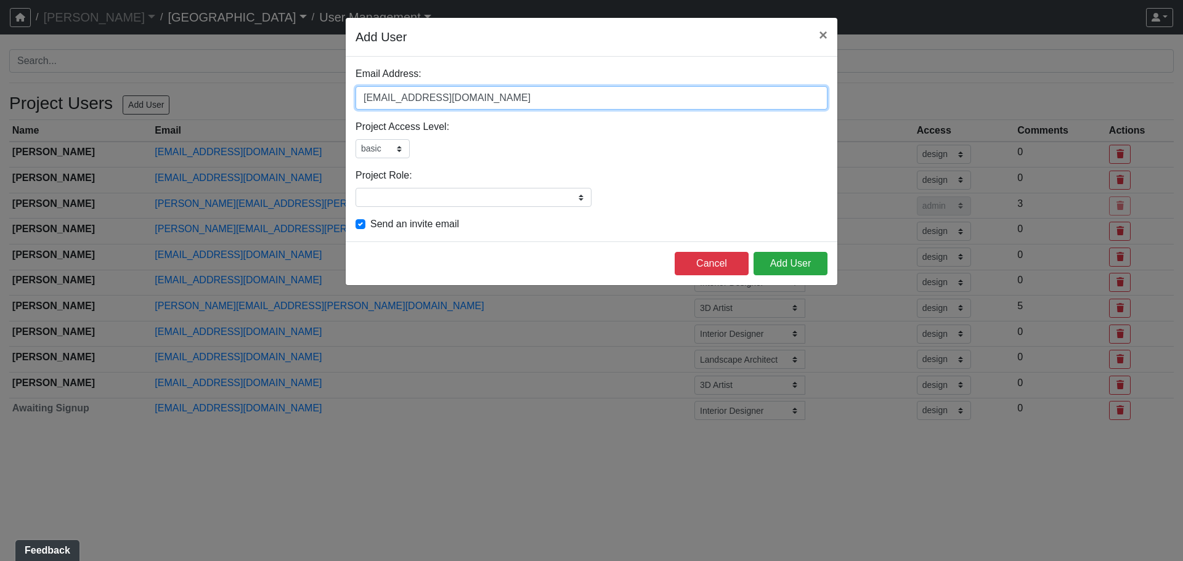
type input "tmarinos@bcstudio.com"
click at [469, 83] on div "Email Address: tmarinos@bcstudio.com Please add a user email" at bounding box center [592, 88] width 472 height 43
click at [386, 153] on select "admin design basic external public" at bounding box center [383, 148] width 54 height 19
select select "design"
click at [356, 139] on select "admin design basic external public" at bounding box center [383, 148] width 54 height 19
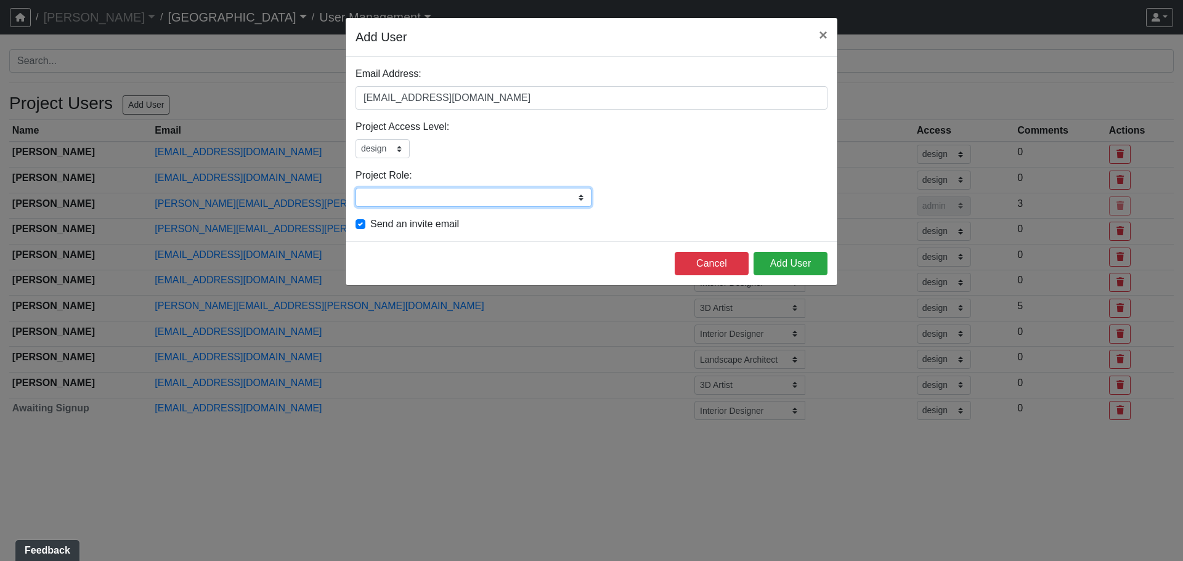
click at [402, 189] on input "Project Role:" at bounding box center [474, 197] width 236 height 19
type input "Landscape Architect"
drag, startPoint x: 788, startPoint y: 259, endPoint x: 718, endPoint y: 256, distance: 70.4
click at [788, 259] on button "Add User" at bounding box center [791, 263] width 74 height 23
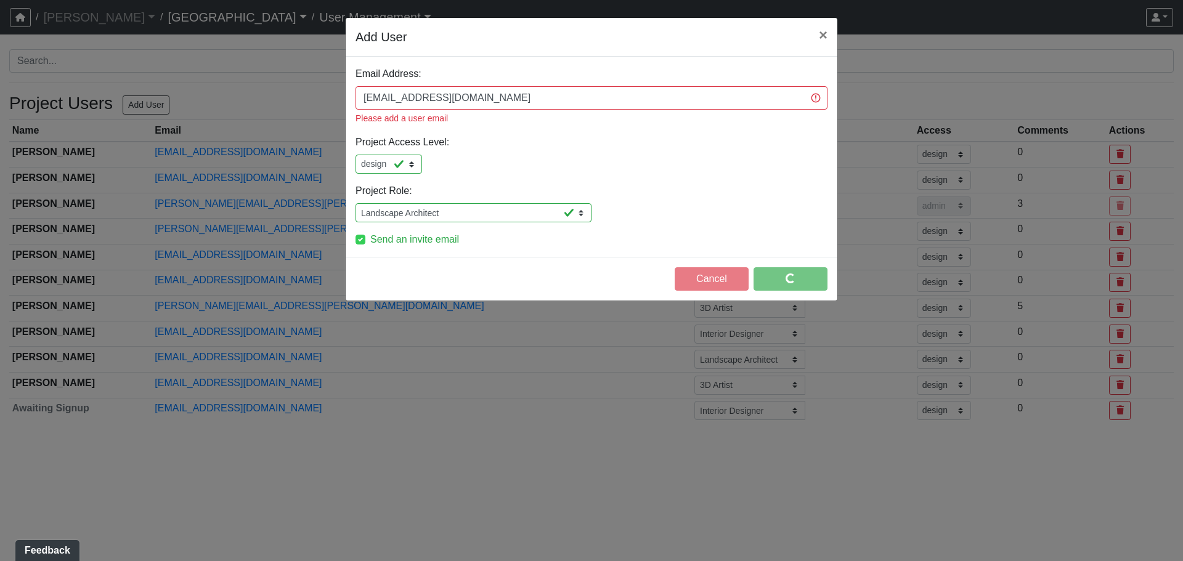
select select "design"
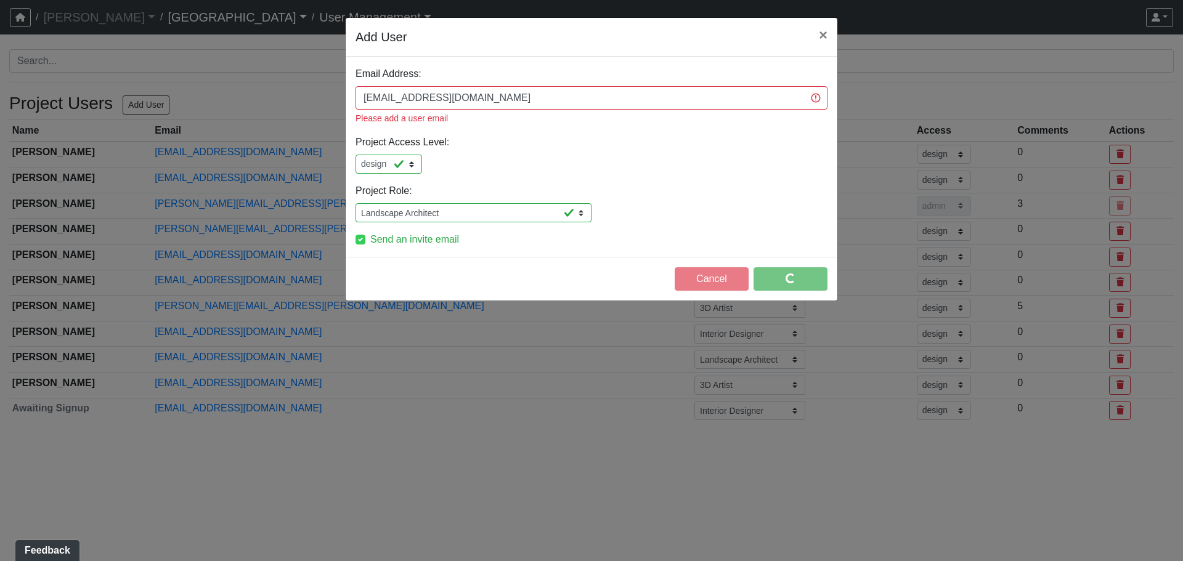
select select "design"
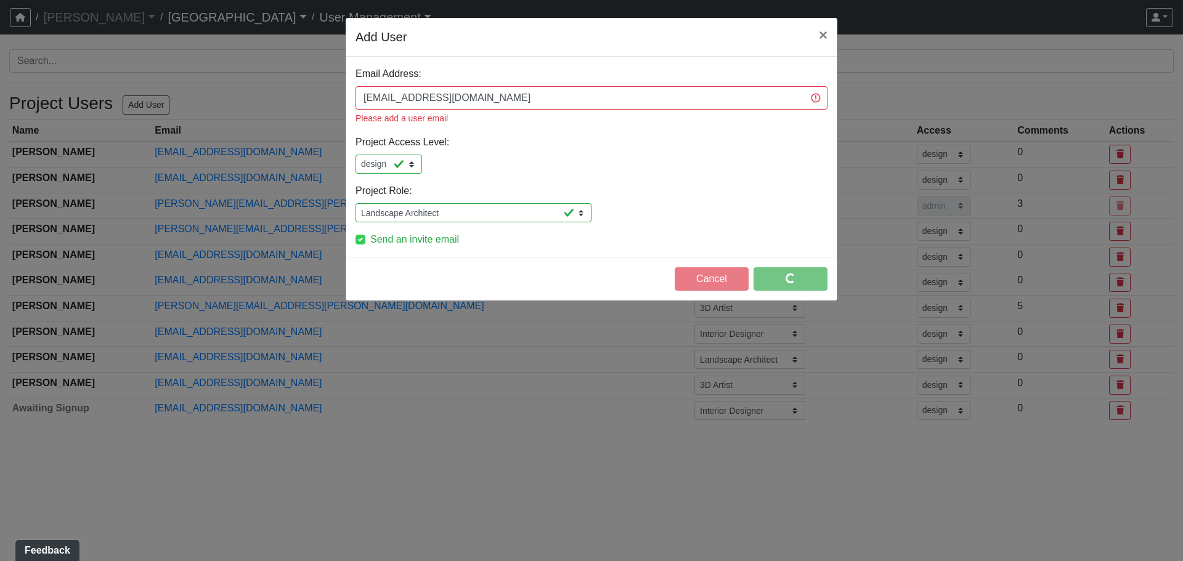
select select "design"
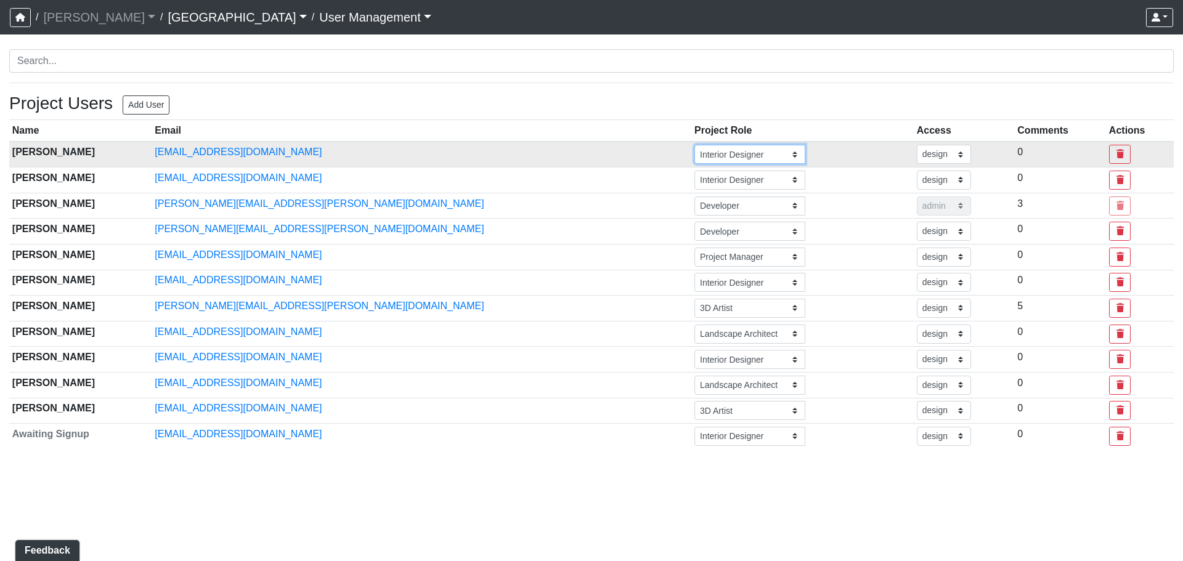
click at [695, 153] on input "Interior Designer" at bounding box center [750, 154] width 111 height 19
click at [695, 152] on input "Interior Designer" at bounding box center [750, 154] width 111 height 19
click at [695, 153] on input "Interior Designer" at bounding box center [750, 154] width 111 height 19
click at [695, 155] on input "Interior Designer" at bounding box center [750, 154] width 111 height 19
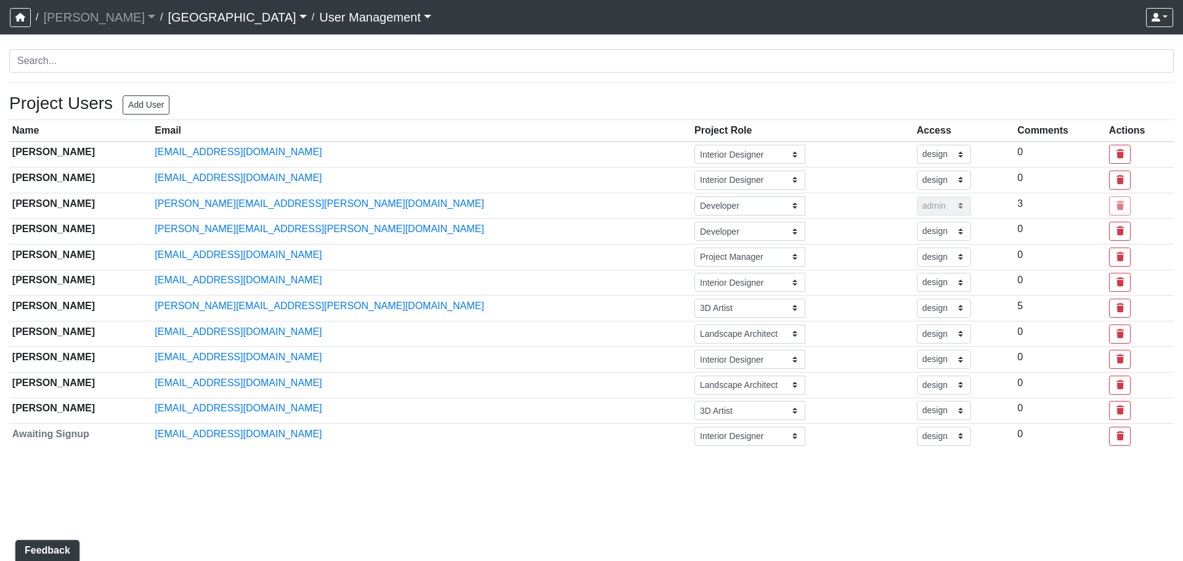
click at [691, 124] on th "Project Role" at bounding box center [802, 131] width 222 height 22
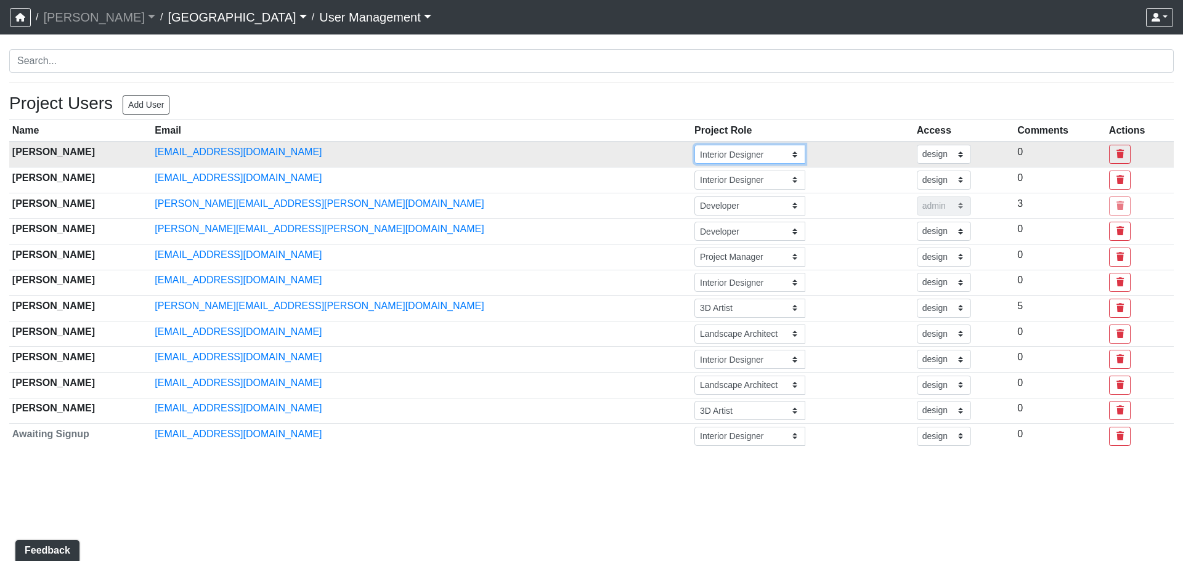
click at [695, 146] on input "Interior Designer" at bounding box center [750, 154] width 111 height 19
type input "Architect"
click at [805, 152] on button "button" at bounding box center [816, 154] width 22 height 19
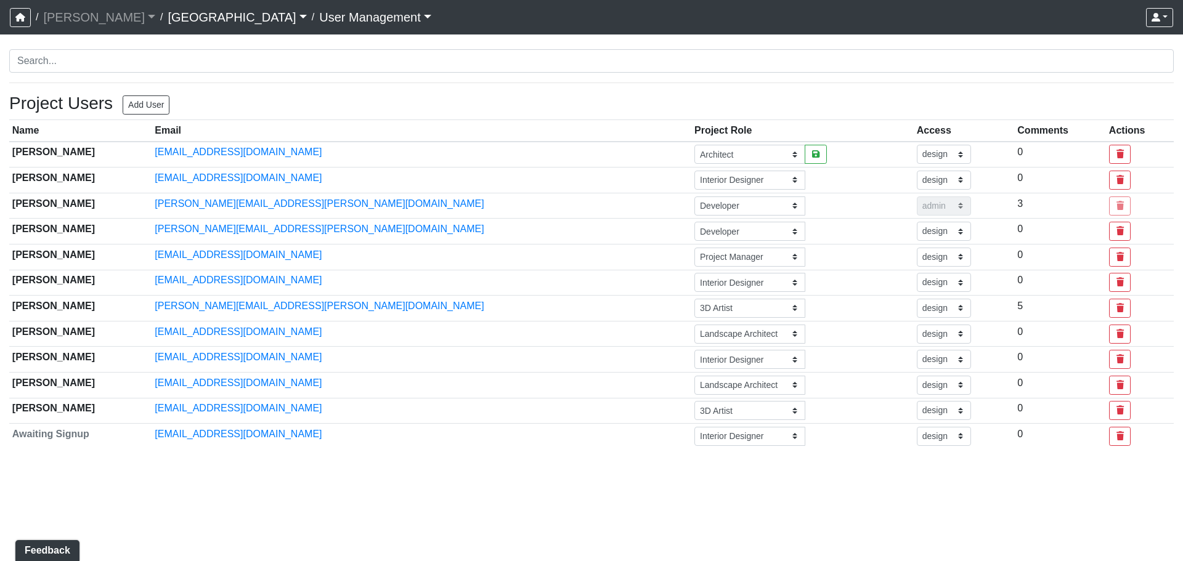
click at [394, 459] on html "/ Flournoy Flournoy Loading... / Huntersville Loading... / User Management Dash…" at bounding box center [591, 229] width 1183 height 459
select select "design"
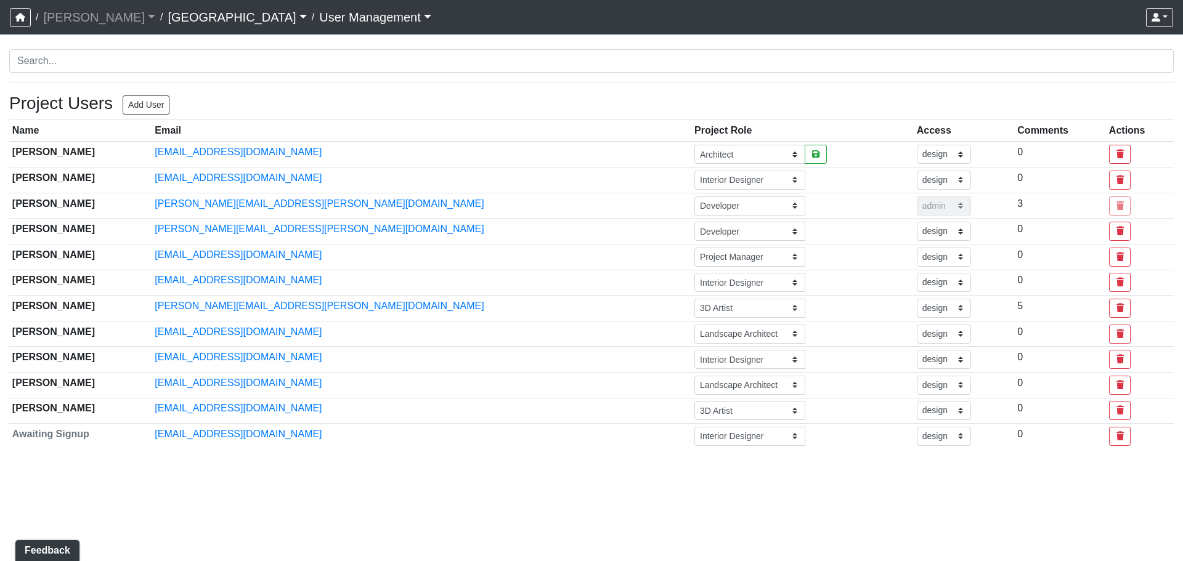
select select "design"
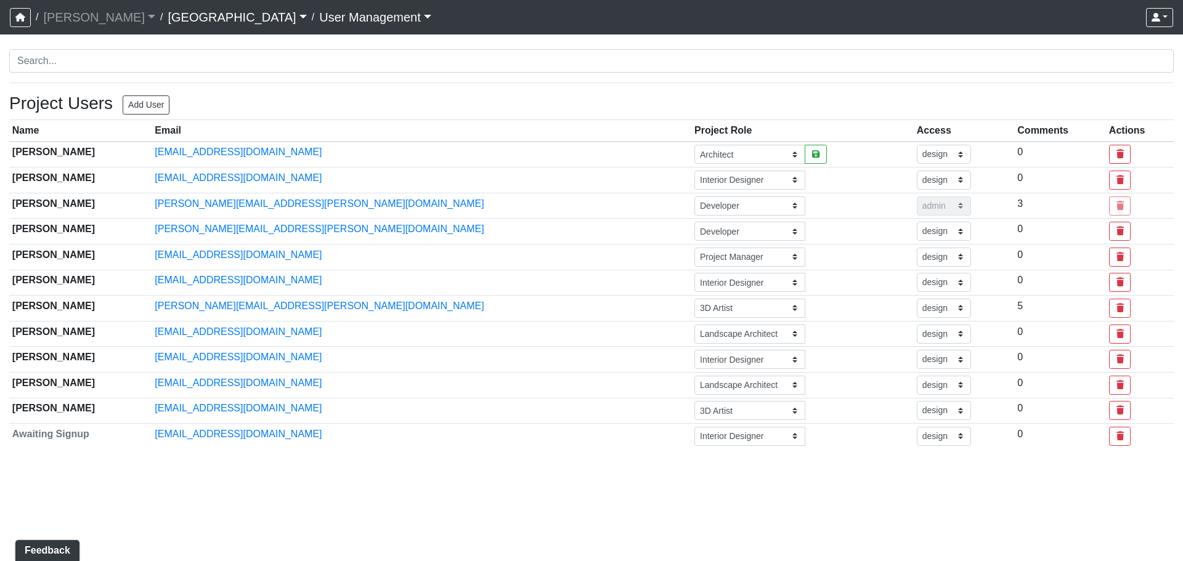
select select "design"
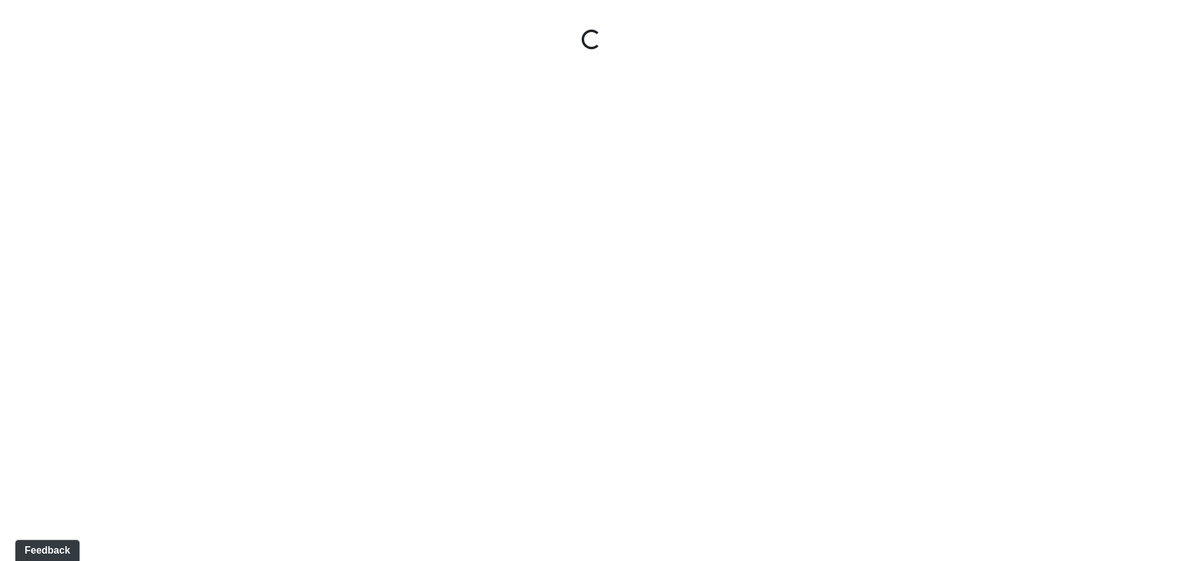
select select "tAPGZw98d5RBWYkGYxtW33"
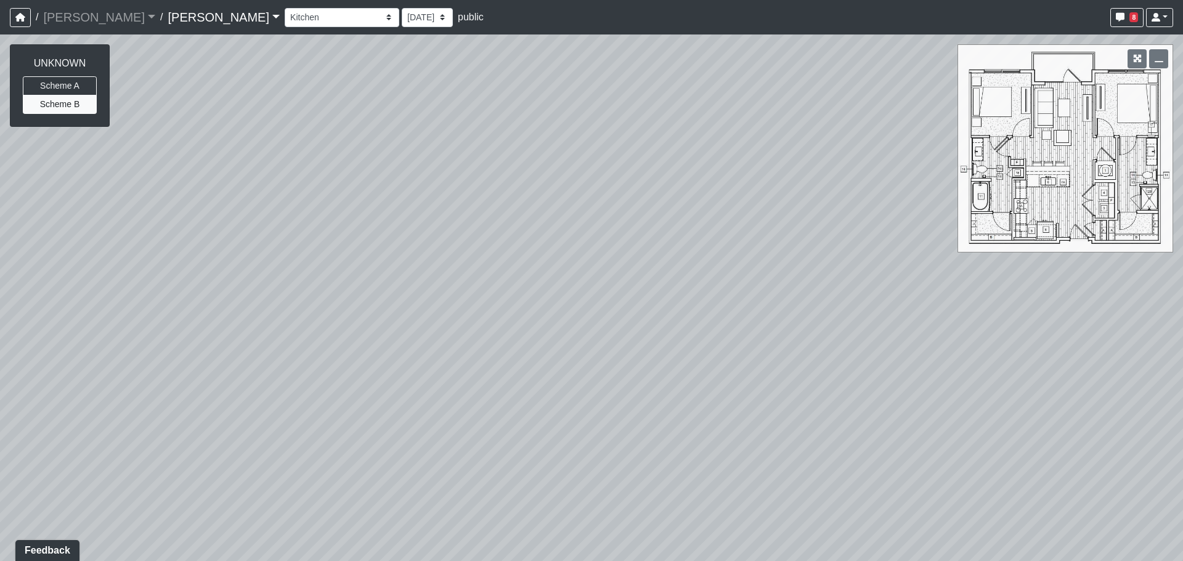
click at [177, 18] on link "[PERSON_NAME]" at bounding box center [224, 17] width 112 height 25
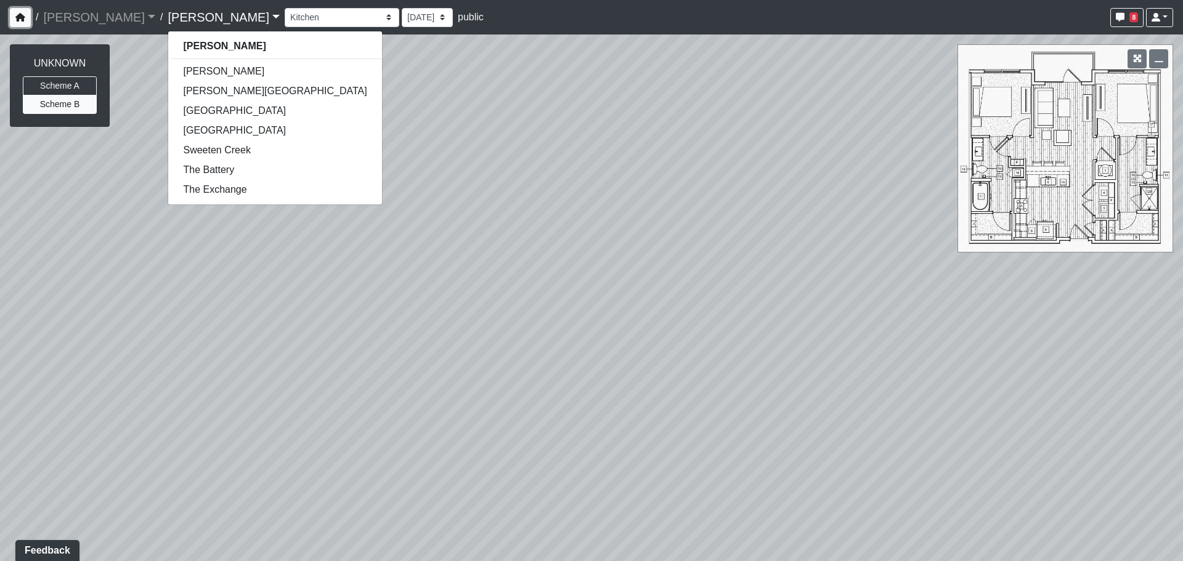
click at [17, 17] on icon "button" at bounding box center [20, 17] width 10 height 9
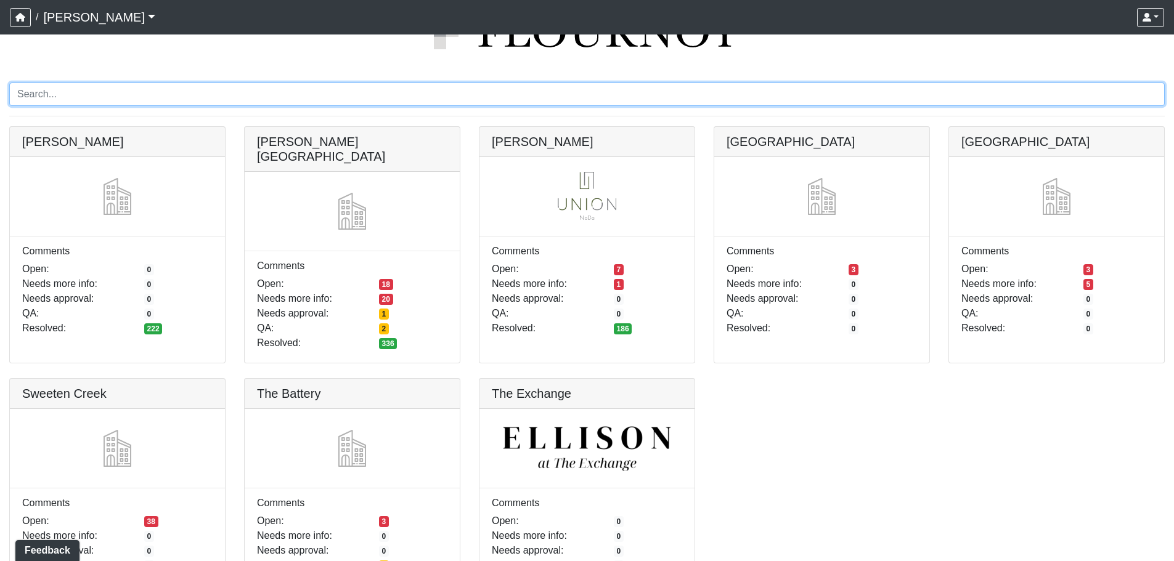
scroll to position [33, 0]
